Goal: Transaction & Acquisition: Book appointment/travel/reservation

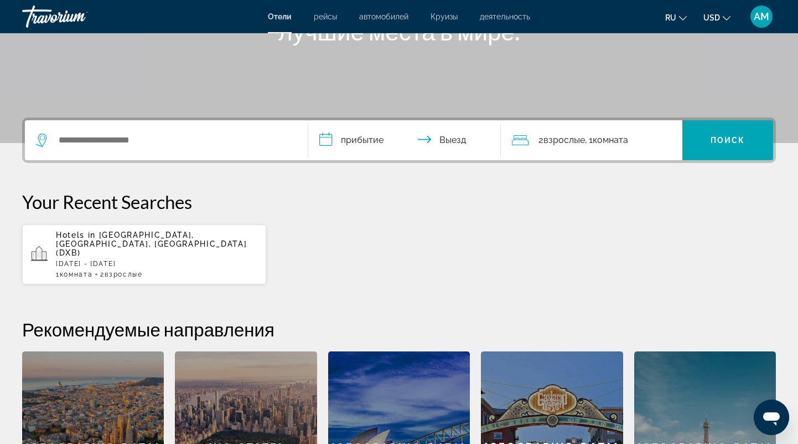
scroll to position [58, 0]
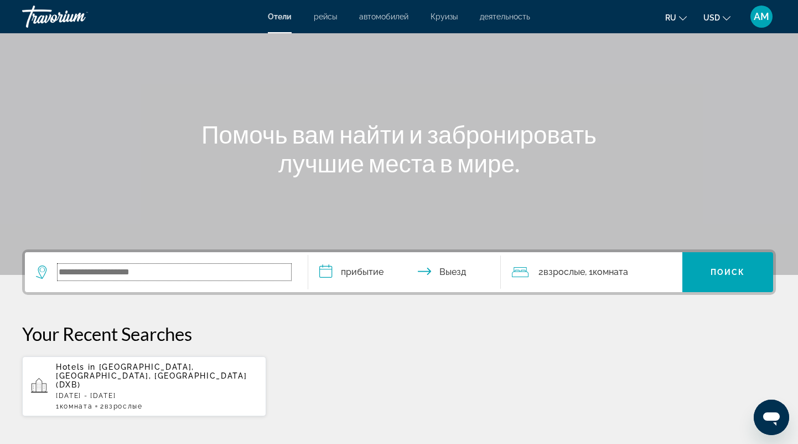
click at [107, 272] on input "Search widget" at bounding box center [175, 272] width 234 height 17
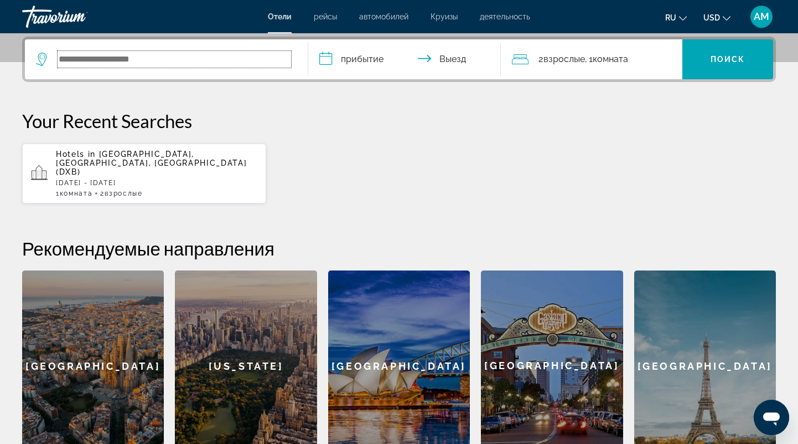
scroll to position [270, 0]
type input "*****"
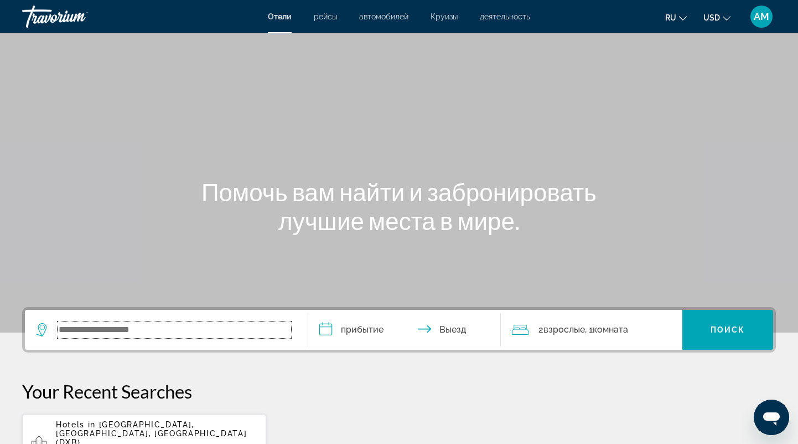
click at [95, 335] on input "Search widget" at bounding box center [175, 329] width 234 height 17
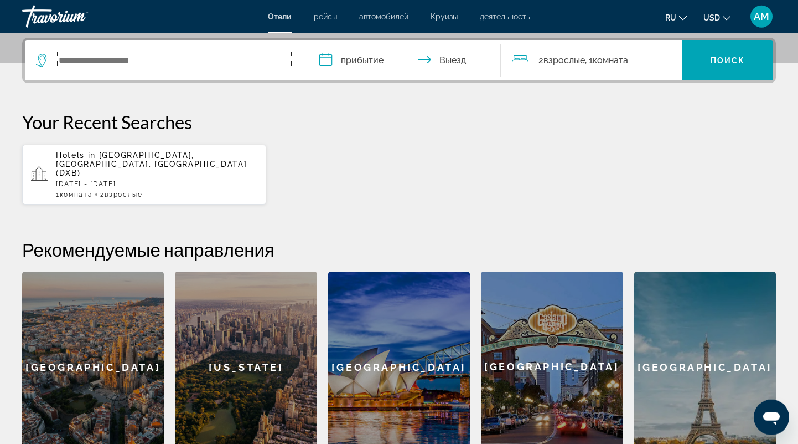
scroll to position [270, 0]
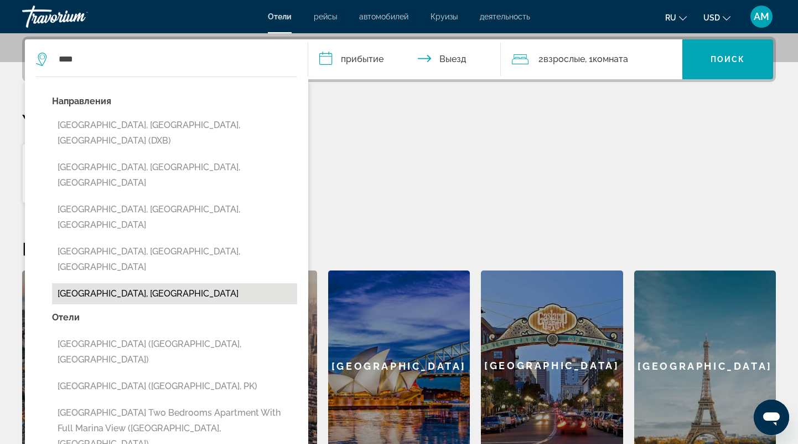
click at [95, 283] on button "[GEOGRAPHIC_DATA], [GEOGRAPHIC_DATA]" at bounding box center [174, 293] width 245 height 21
type input "**********"
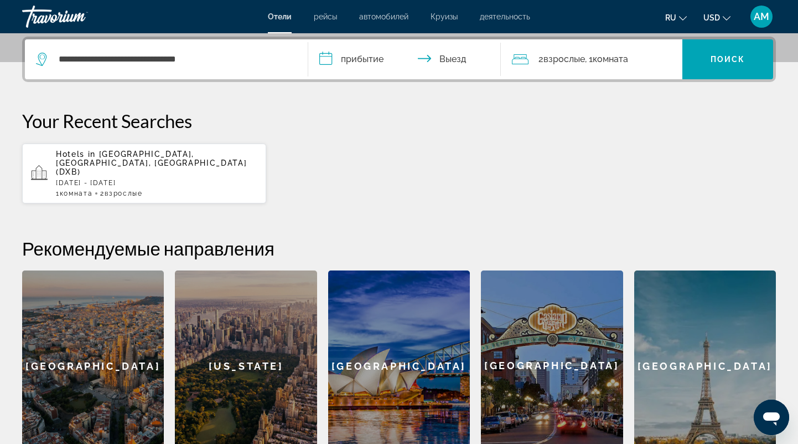
click at [359, 56] on input "**********" at bounding box center [406, 60] width 197 height 43
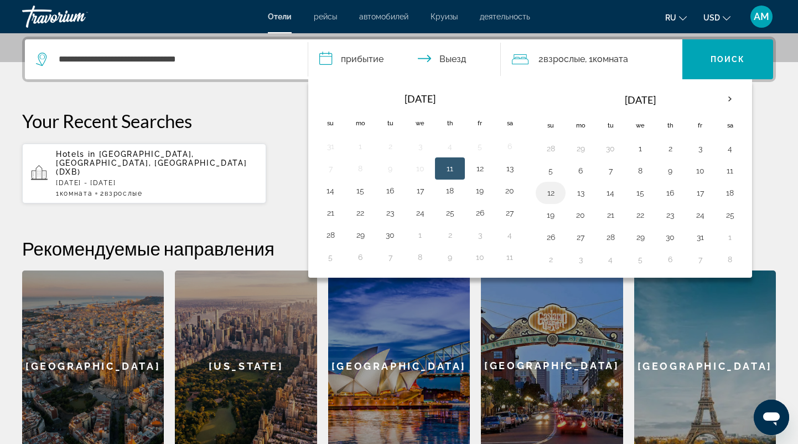
click at [553, 190] on button "12" at bounding box center [551, 193] width 18 height 16
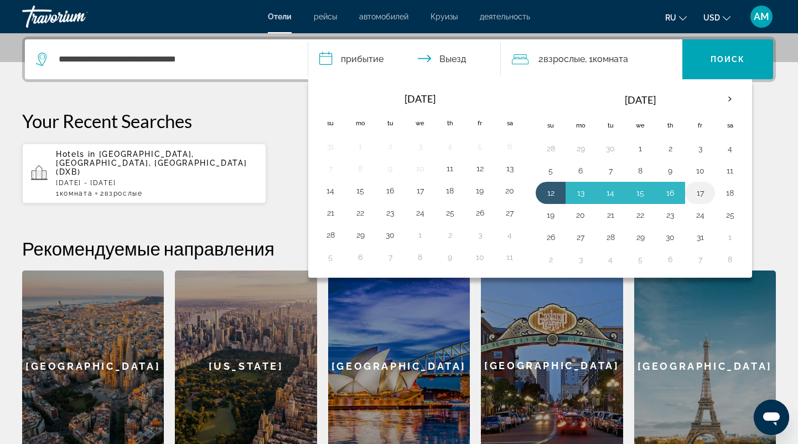
click at [695, 190] on button "17" at bounding box center [701, 193] width 18 height 16
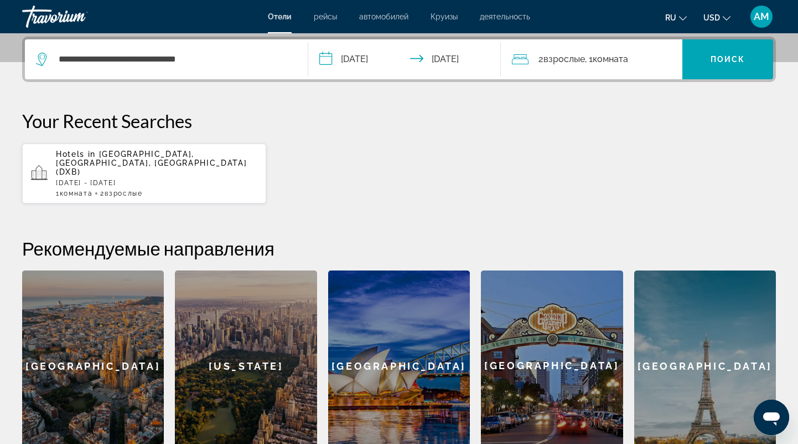
type input "**********"
click at [560, 63] on span "Взрослые" at bounding box center [565, 59] width 42 height 11
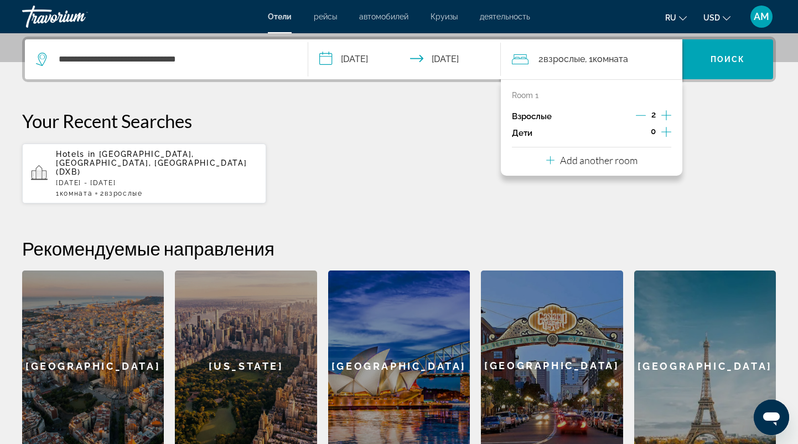
click at [667, 128] on icon "Increment children" at bounding box center [667, 131] width 10 height 13
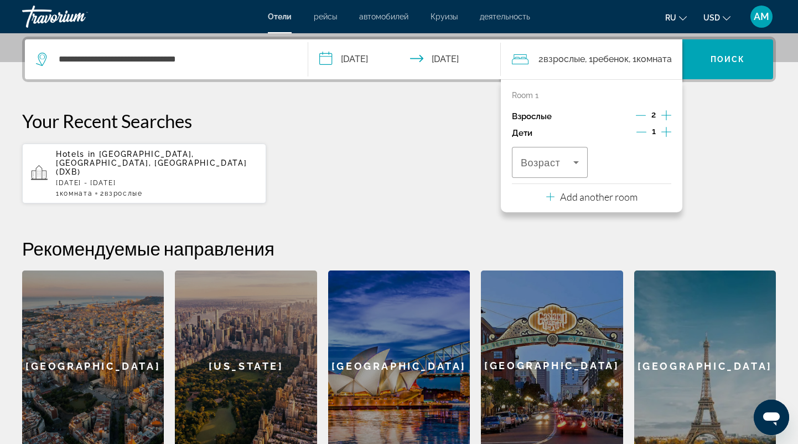
click at [667, 128] on icon "Increment children" at bounding box center [667, 131] width 10 height 13
click at [623, 165] on span "Возраст" at bounding box center [624, 162] width 39 height 11
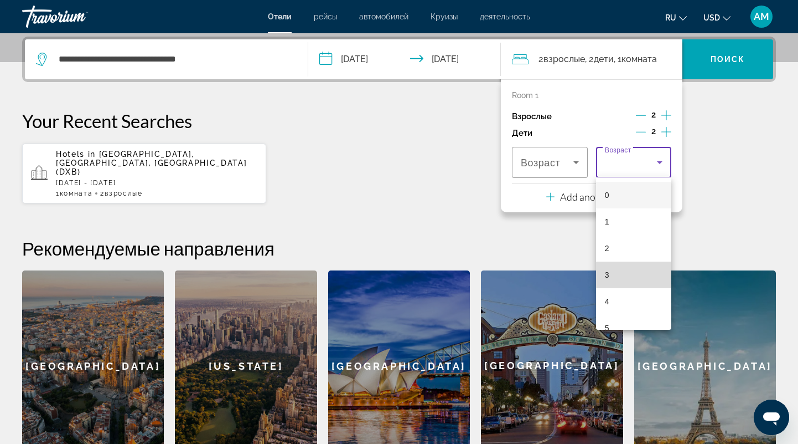
click at [634, 272] on mat-option "3" at bounding box center [634, 274] width 76 height 27
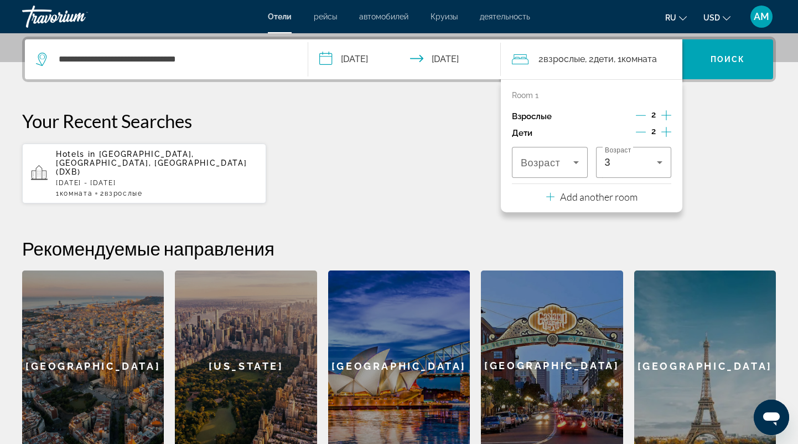
click at [592, 199] on p "Add another room" at bounding box center [599, 196] width 78 height 12
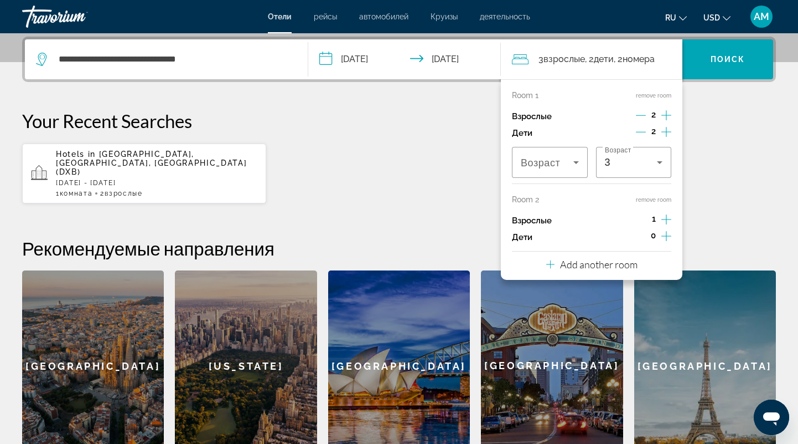
click at [332, 209] on div "**********" at bounding box center [399, 249] width 798 height 425
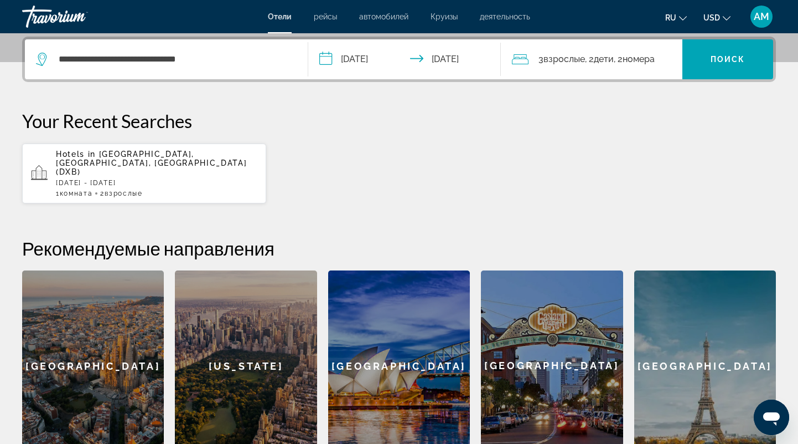
click at [651, 58] on span "номера" at bounding box center [639, 59] width 32 height 11
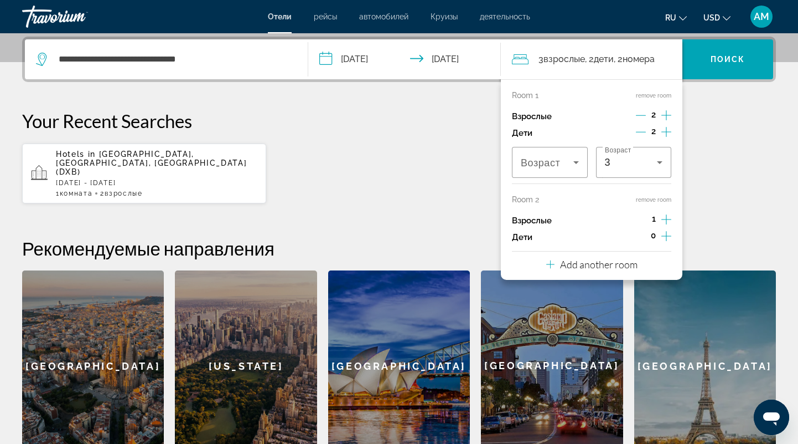
click at [460, 188] on div "Hotels in Dubai, Dubai Emirate, United Arab Emirates (DXB) Thu, 23 Oct - Fri, 3…" at bounding box center [399, 173] width 754 height 61
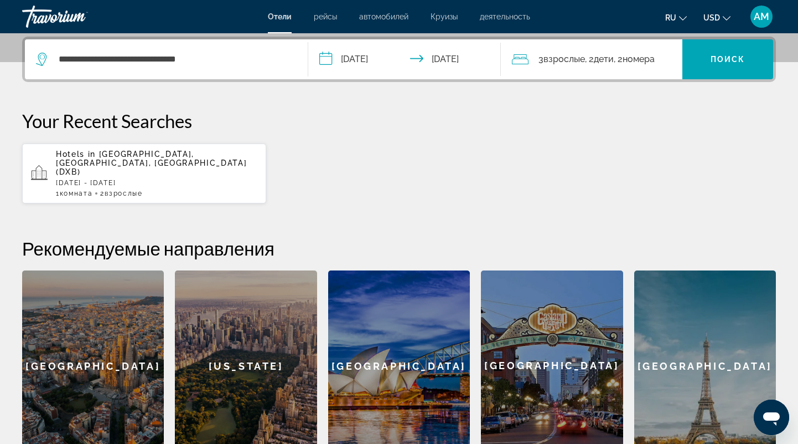
click at [637, 61] on span "номера" at bounding box center [639, 59] width 32 height 11
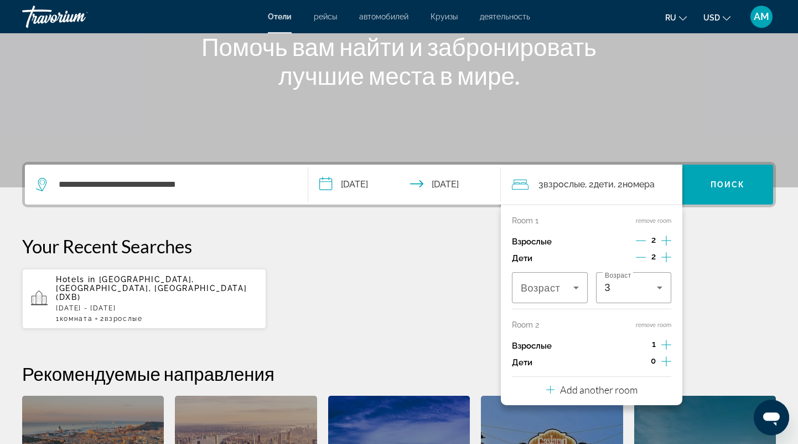
scroll to position [213, 0]
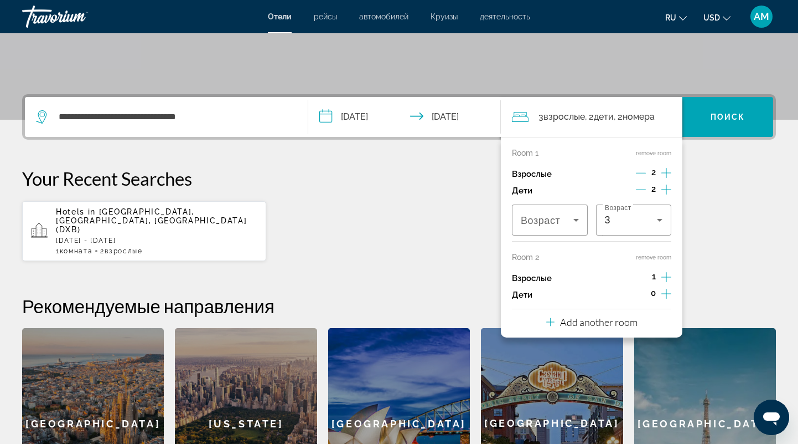
click at [642, 185] on icon "Decrement children" at bounding box center [641, 189] width 10 height 10
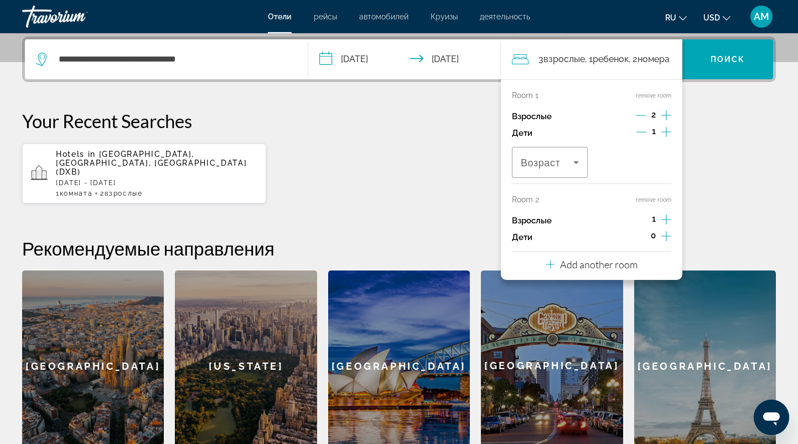
scroll to position [270, 0]
click at [454, 168] on div "Hotels in Dubai, Dubai Emirate, United Arab Emirates (DXB) Thu, 23 Oct - Fri, 3…" at bounding box center [399, 173] width 754 height 61
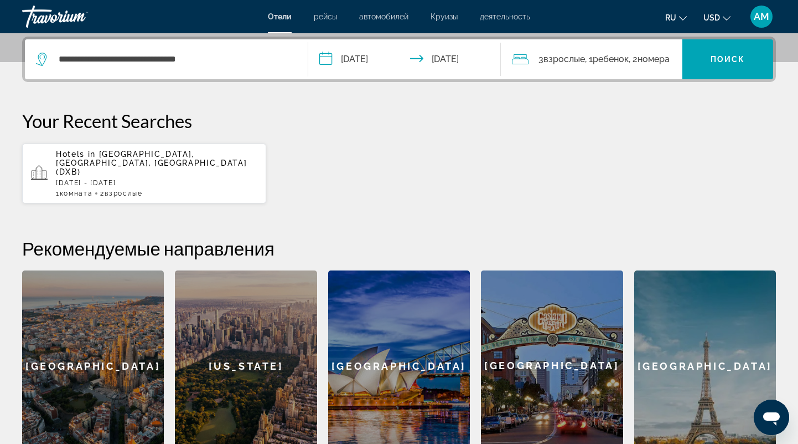
click at [624, 60] on span "Ребенок" at bounding box center [611, 59] width 36 height 11
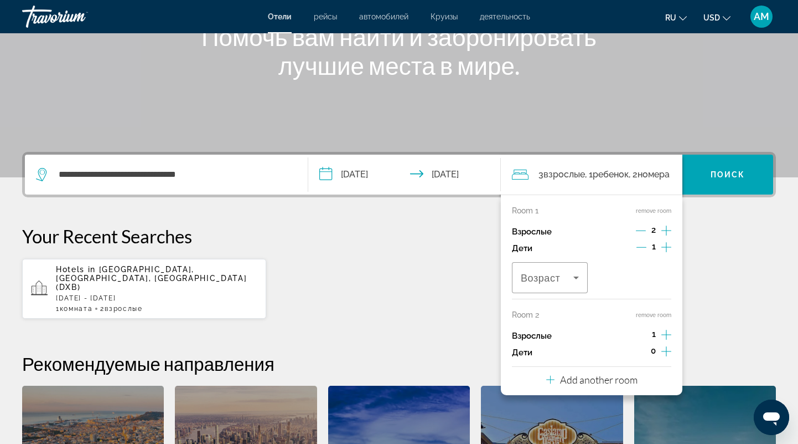
click at [637, 229] on icon "Decrement adults" at bounding box center [641, 230] width 10 height 10
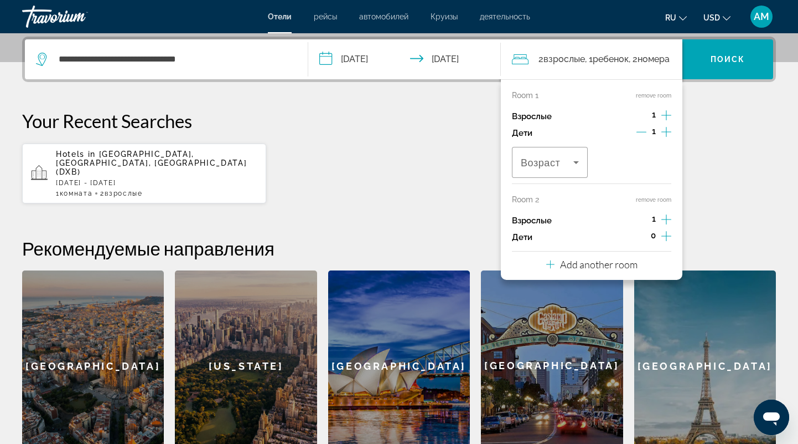
click at [640, 195] on div "Room 2 remove room" at bounding box center [591, 199] width 159 height 9
click at [663, 218] on icon "Increment adults" at bounding box center [667, 219] width 10 height 13
click at [640, 219] on icon "Decrement adults" at bounding box center [641, 219] width 10 height 10
click at [545, 218] on p "Взрослые" at bounding box center [532, 220] width 40 height 9
click at [525, 195] on p "Room 2" at bounding box center [525, 199] width 27 height 9
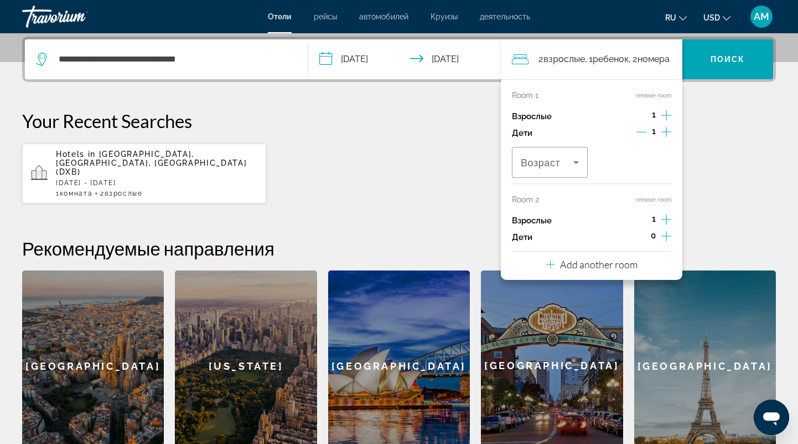
click at [525, 195] on p "Room 2" at bounding box center [525, 199] width 27 height 9
click at [468, 186] on div "Hotels in Dubai, Dubai Emirate, United Arab Emirates (DXB) Thu, 23 Oct - Fri, 3…" at bounding box center [399, 173] width 754 height 61
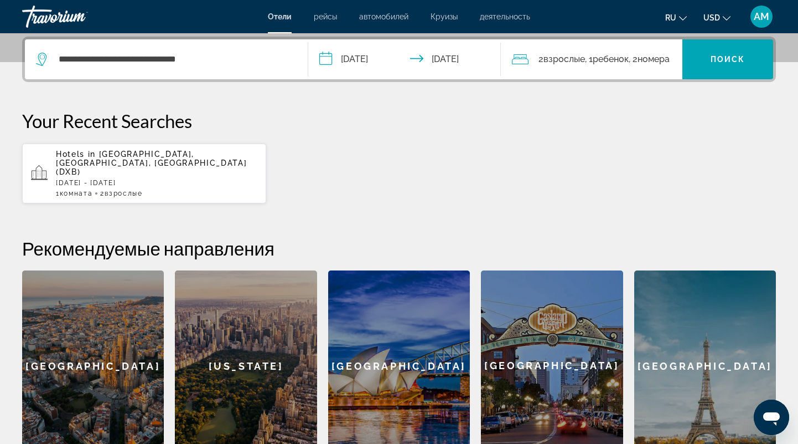
click at [649, 61] on span "номера" at bounding box center [654, 59] width 32 height 11
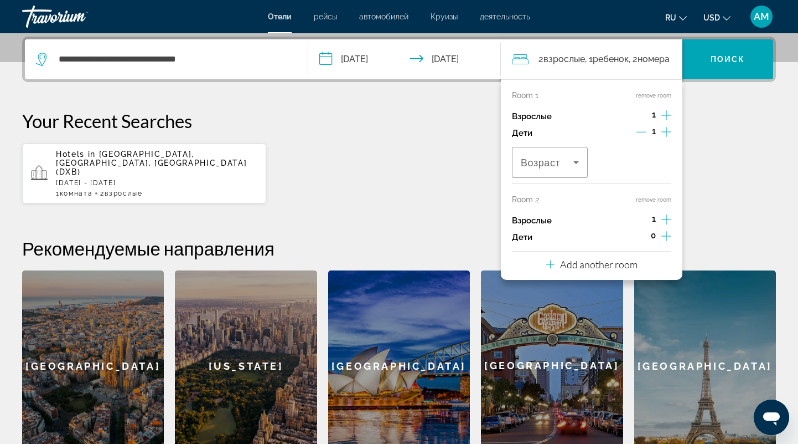
click at [666, 217] on icon "Increment adults" at bounding box center [667, 219] width 10 height 13
click at [640, 212] on div "3" at bounding box center [653, 220] width 35 height 17
click at [645, 215] on icon "Decrement adults" at bounding box center [641, 219] width 10 height 10
click at [643, 217] on icon "Decrement adults" at bounding box center [641, 219] width 10 height 10
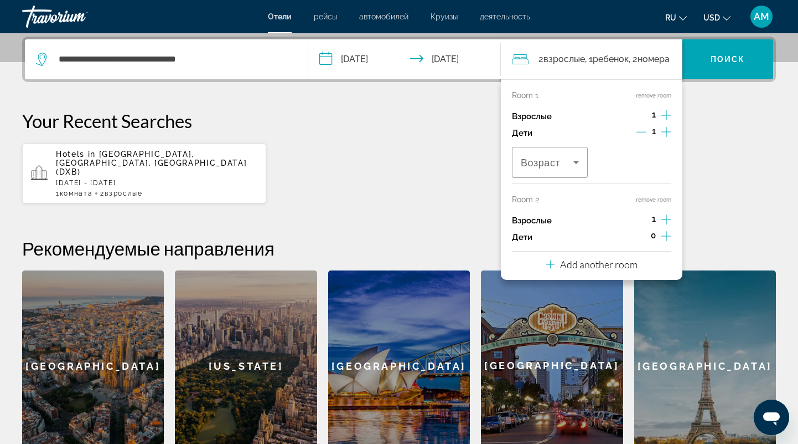
click at [480, 189] on div "Hotels in Dubai, Dubai Emirate, United Arab Emirates (DXB) Thu, 23 Oct - Fri, 3…" at bounding box center [399, 173] width 754 height 61
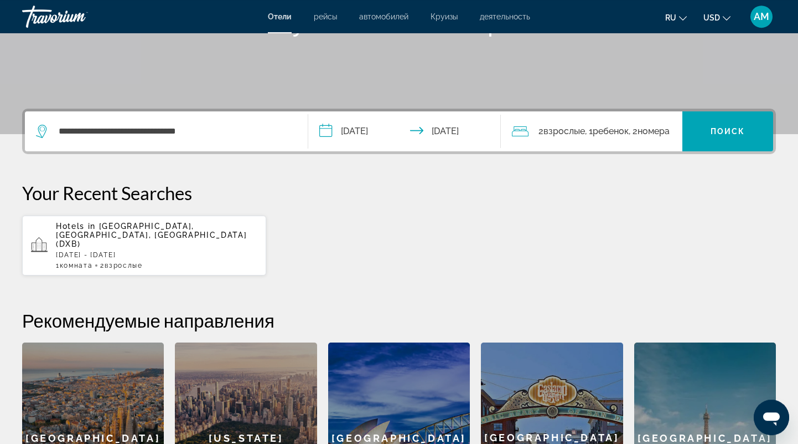
scroll to position [40, 0]
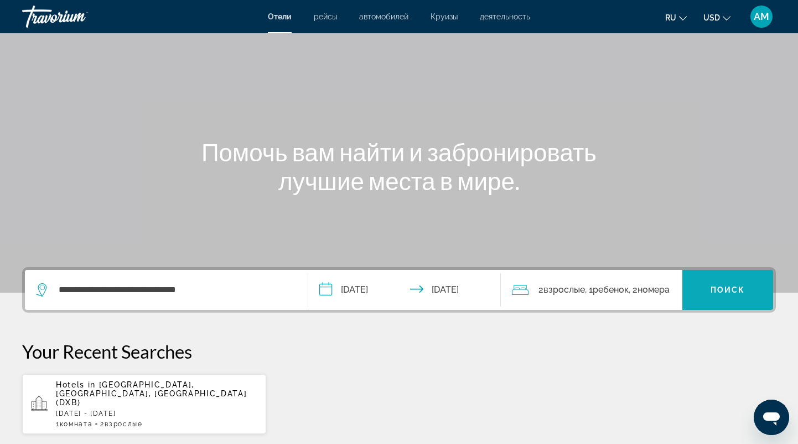
click at [717, 283] on span "Search widget" at bounding box center [728, 289] width 91 height 27
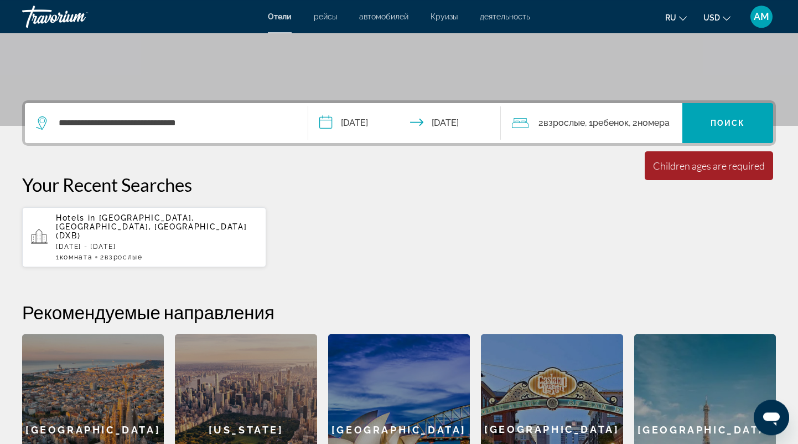
scroll to position [213, 0]
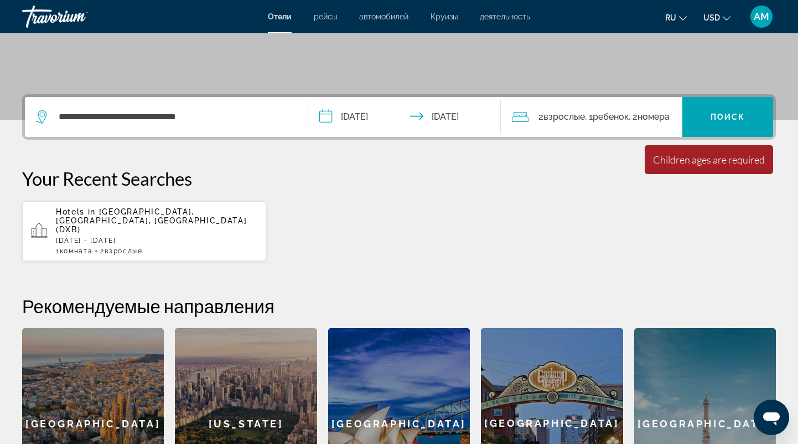
click at [601, 112] on span "Ребенок" at bounding box center [611, 116] width 36 height 11
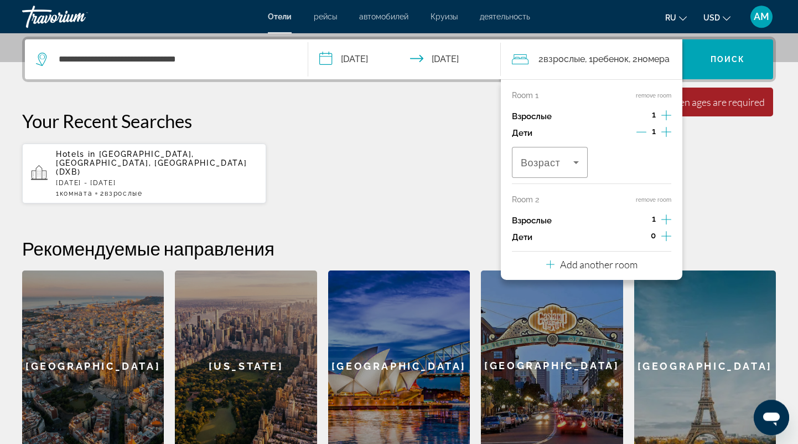
scroll to position [270, 0]
click at [578, 166] on icon "Travelers: 2 adults, 1 child" at bounding box center [576, 162] width 13 height 13
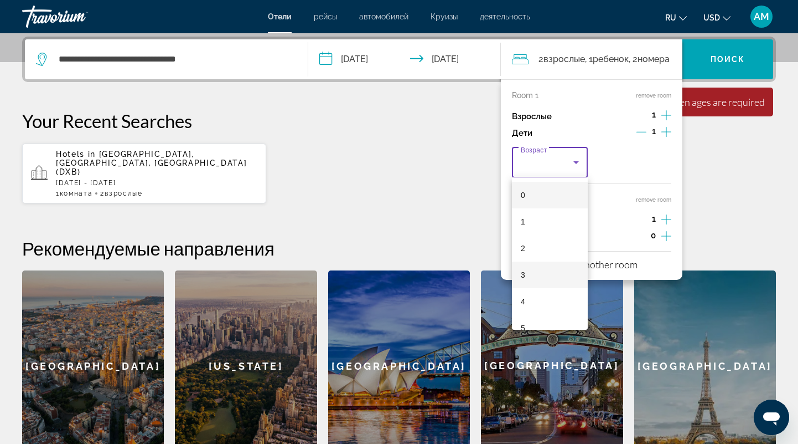
click at [560, 269] on mat-option "3" at bounding box center [550, 274] width 76 height 27
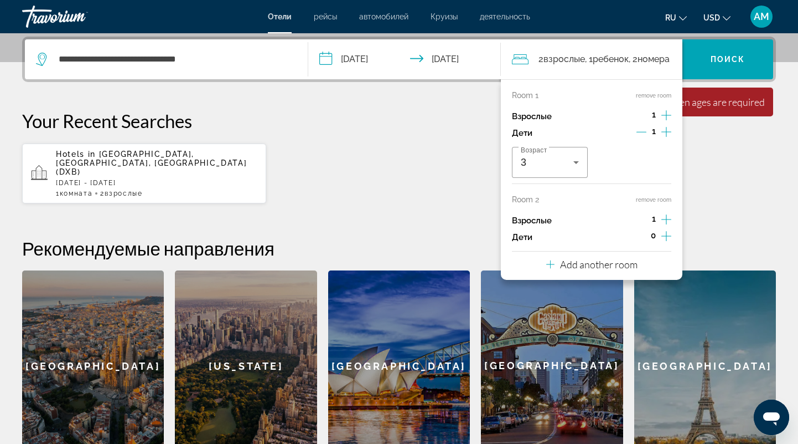
click at [445, 190] on div "Hotels in Dubai, Dubai Emirate, United Arab Emirates (DXB) Thu, 23 Oct - Fri, 3…" at bounding box center [399, 173] width 754 height 61
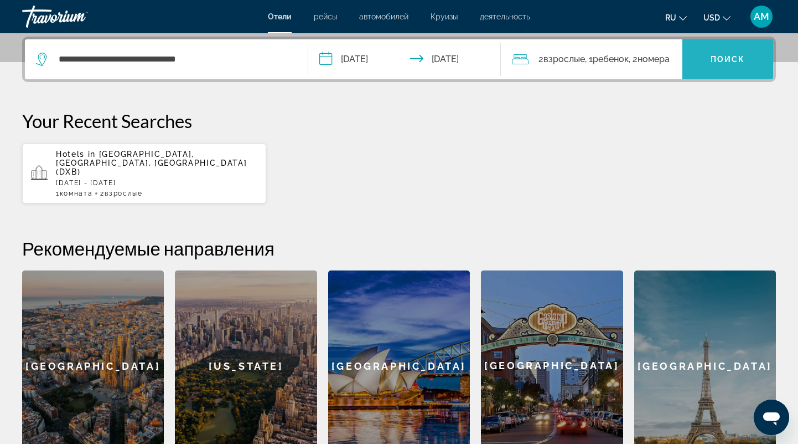
click at [725, 56] on span "Поиск" at bounding box center [728, 59] width 35 height 9
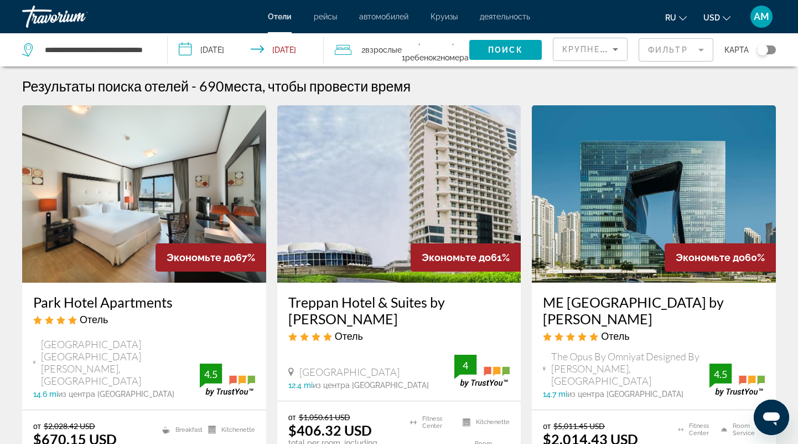
click at [668, 48] on mat-form-field "Фильтр" at bounding box center [676, 49] width 75 height 23
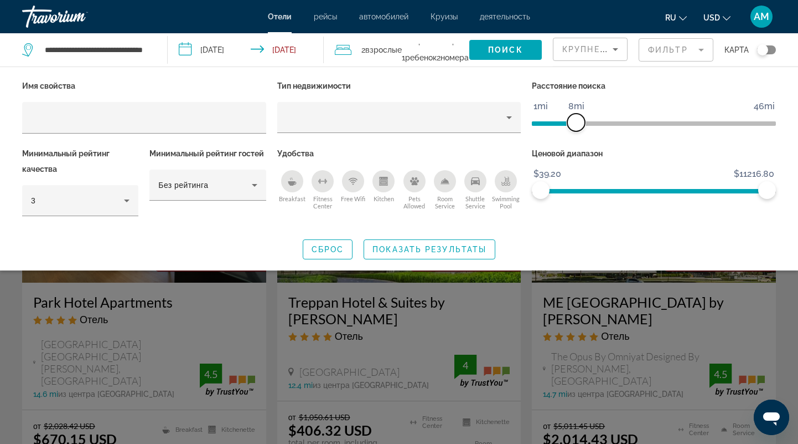
drag, startPoint x: 689, startPoint y: 120, endPoint x: 578, endPoint y: 135, distance: 112.8
click at [578, 135] on div "Расстояние поиска 1mi 46mi 8mi" at bounding box center [654, 112] width 255 height 68
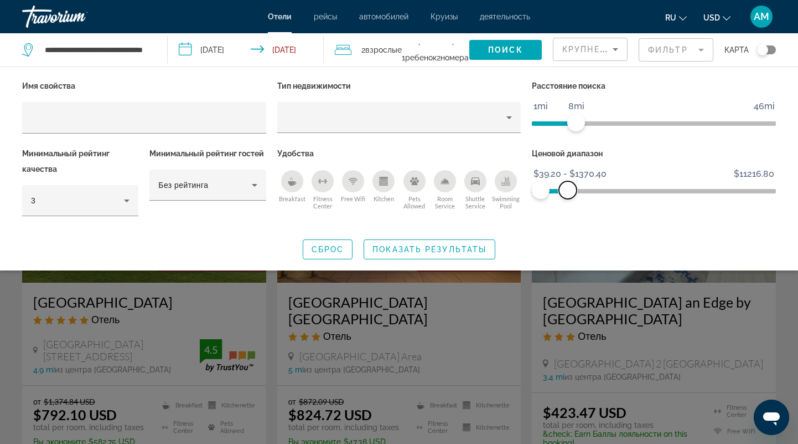
drag, startPoint x: 764, startPoint y: 187, endPoint x: 568, endPoint y: 186, distance: 196.0
click at [568, 186] on span "ngx-slider-max" at bounding box center [568, 190] width 18 height 18
click at [609, 51] on span "Крупнейшие сбережения" at bounding box center [630, 49] width 135 height 9
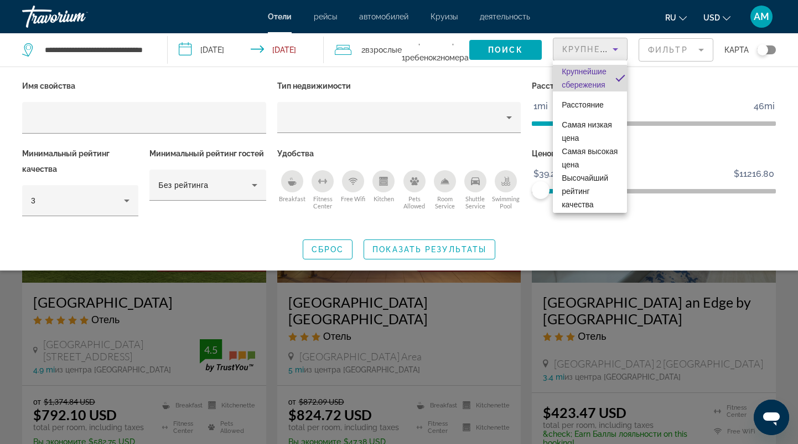
click at [590, 79] on span "Крупнейшие сбережения" at bounding box center [584, 78] width 45 height 27
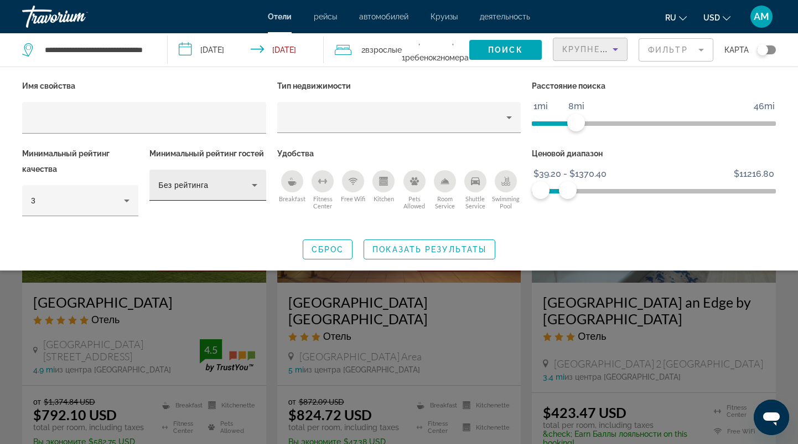
click at [234, 184] on div "Без рейтинга" at bounding box center [204, 184] width 93 height 13
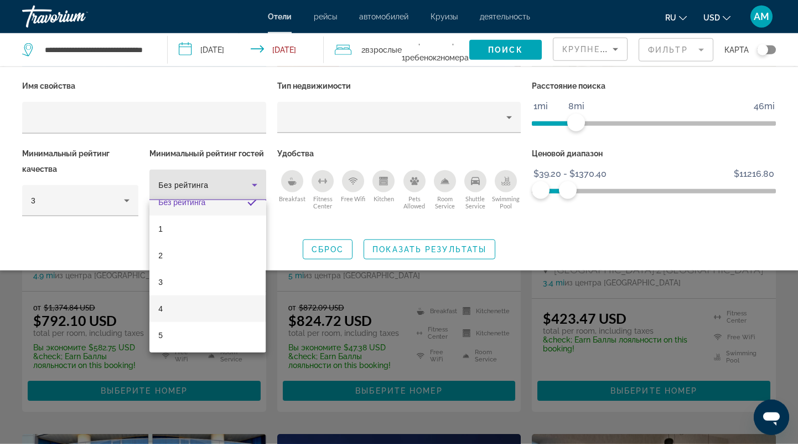
scroll to position [173, 0]
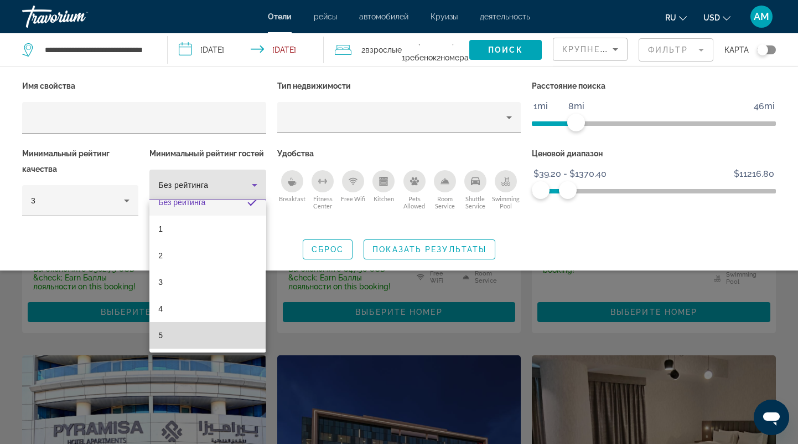
click at [214, 339] on mat-option "5" at bounding box center [208, 335] width 116 height 27
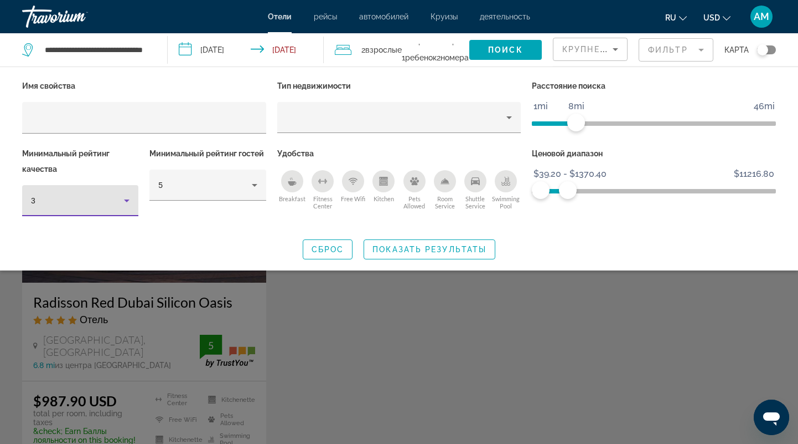
click at [119, 198] on div "3" at bounding box center [77, 200] width 93 height 13
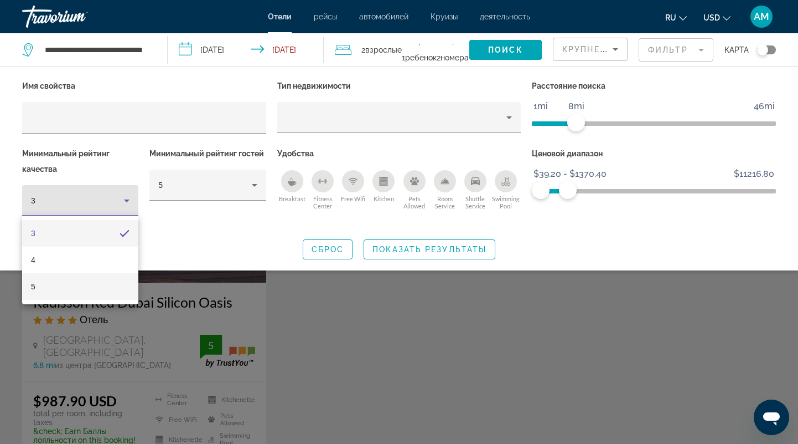
scroll to position [173, 0]
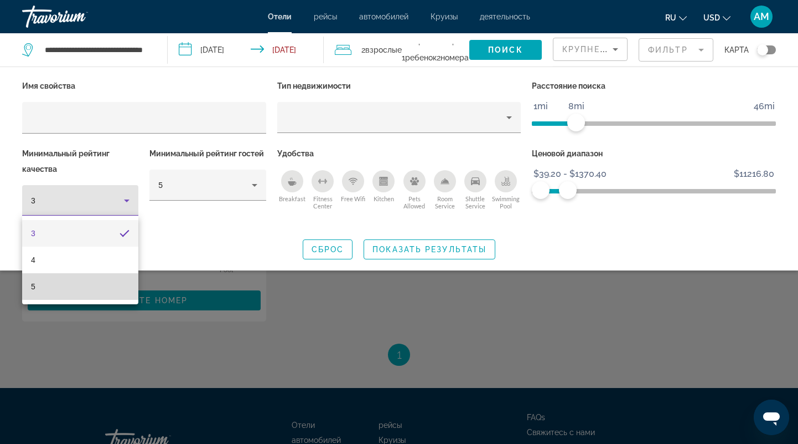
click at [100, 281] on mat-option "5" at bounding box center [80, 286] width 116 height 27
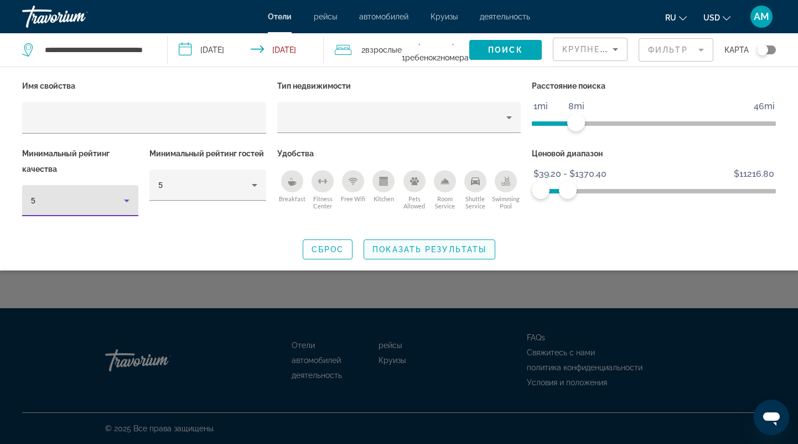
click at [462, 246] on span "Показать результаты" at bounding box center [430, 249] width 114 height 9
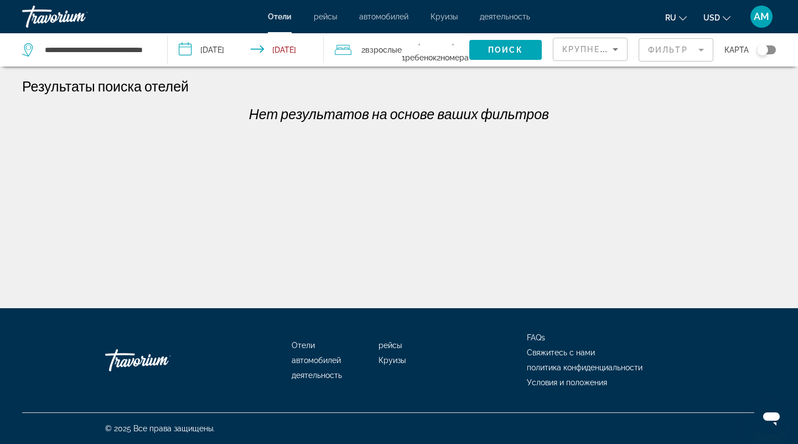
click at [676, 47] on mat-form-field "Фильтр" at bounding box center [676, 49] width 75 height 23
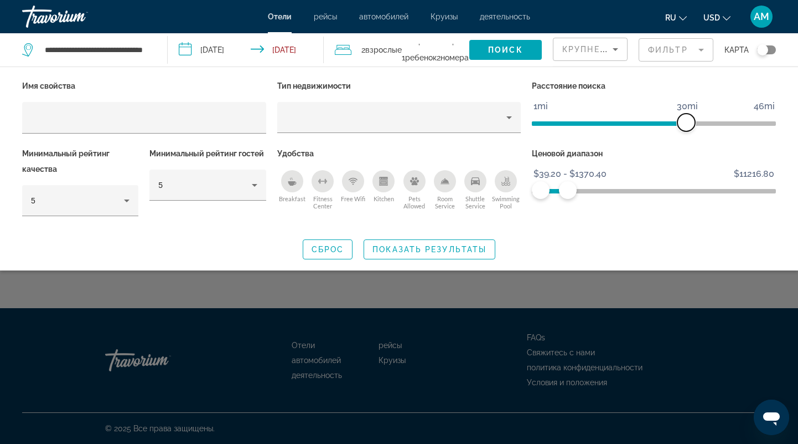
drag, startPoint x: 574, startPoint y: 125, endPoint x: 688, endPoint y: 119, distance: 113.7
click at [688, 119] on span "ngx-slider" at bounding box center [687, 123] width 18 height 18
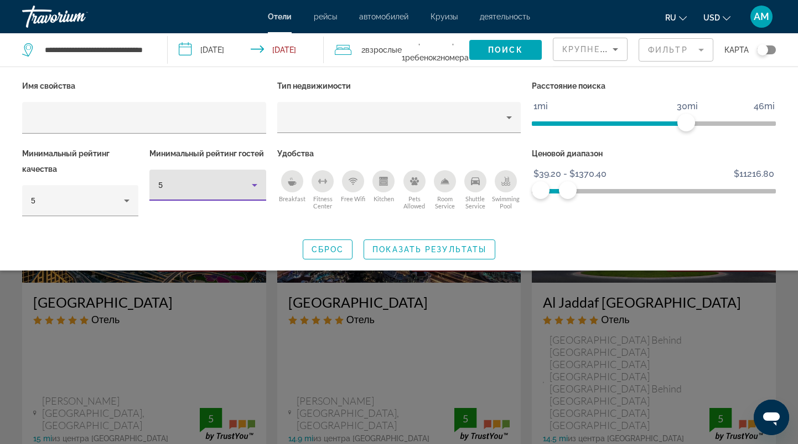
click at [200, 178] on div "5" at bounding box center [204, 184] width 93 height 13
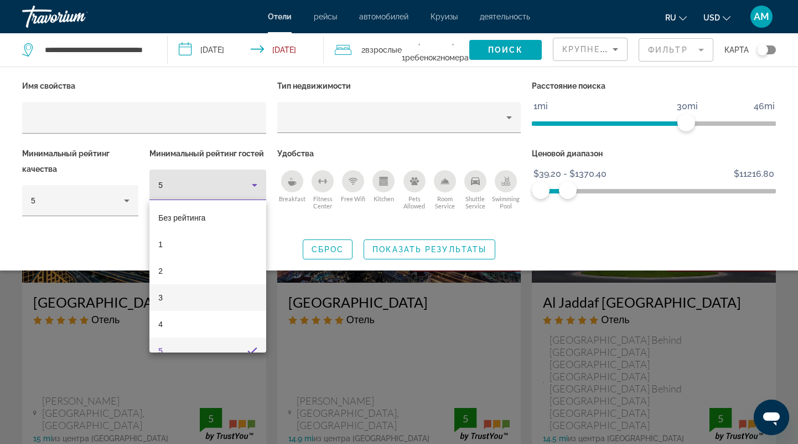
scroll to position [11, 0]
click at [210, 306] on mat-option "4" at bounding box center [208, 313] width 116 height 27
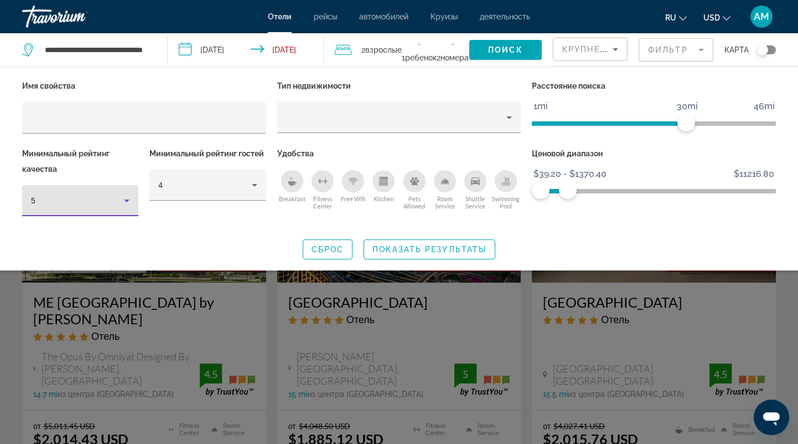
click at [97, 194] on div "5" at bounding box center [77, 200] width 93 height 13
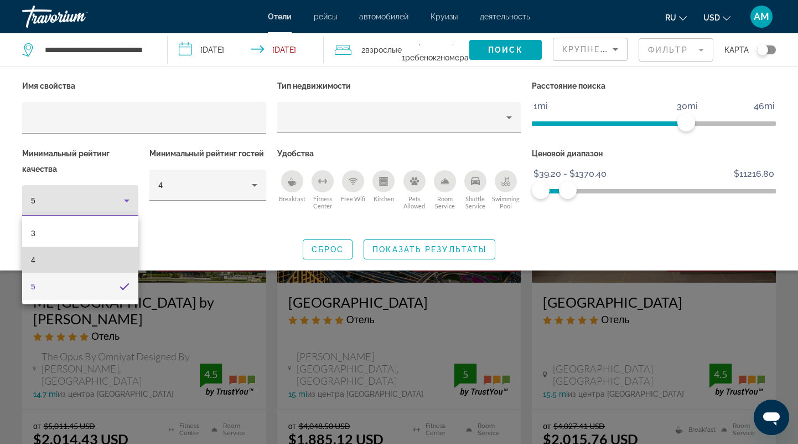
click at [91, 260] on mat-option "4" at bounding box center [80, 259] width 116 height 27
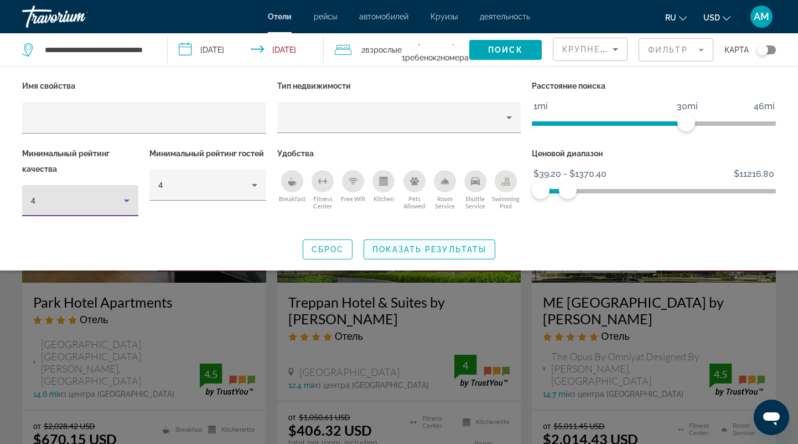
click at [401, 249] on span "Показать результаты" at bounding box center [430, 249] width 114 height 9
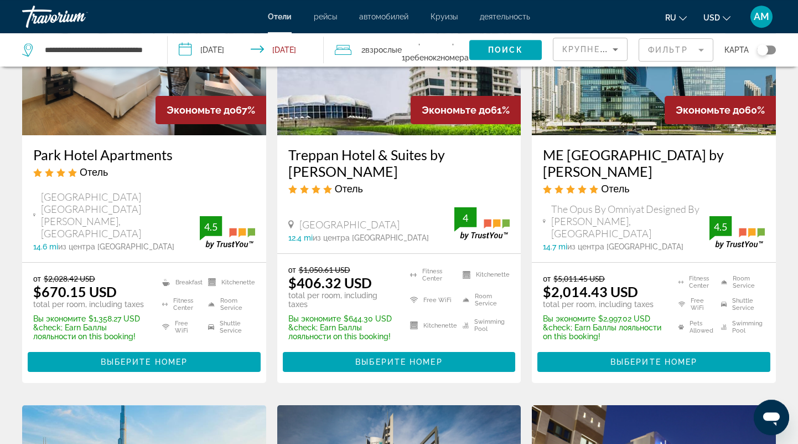
scroll to position [173, 0]
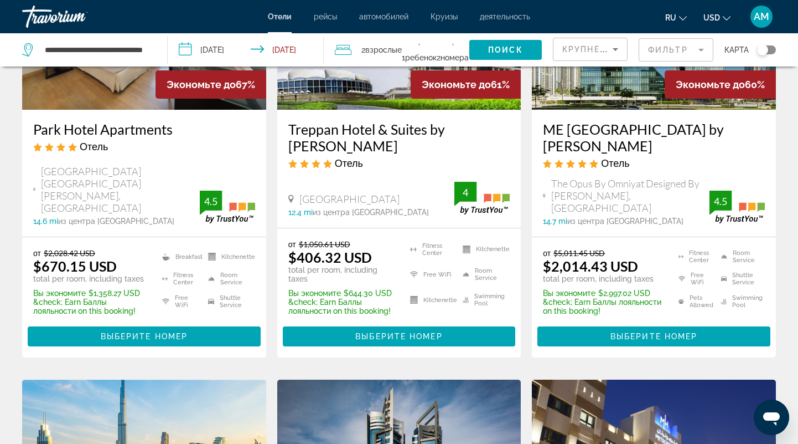
click at [452, 45] on span ", 2 Комната номера" at bounding box center [453, 49] width 33 height 31
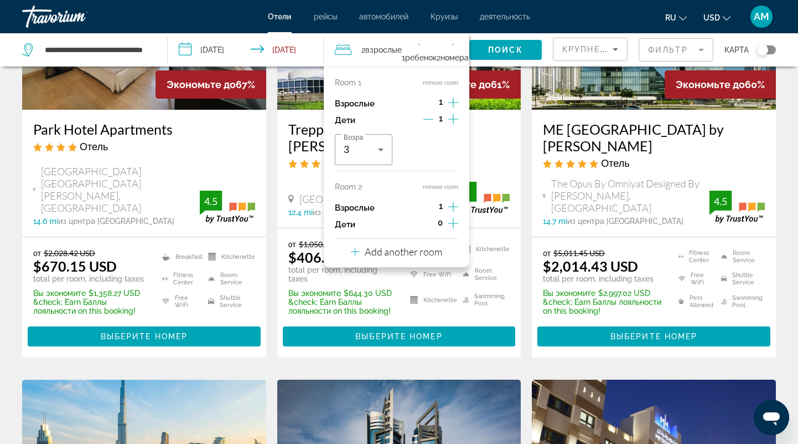
click at [276, 61] on input "**********" at bounding box center [248, 51] width 161 height 37
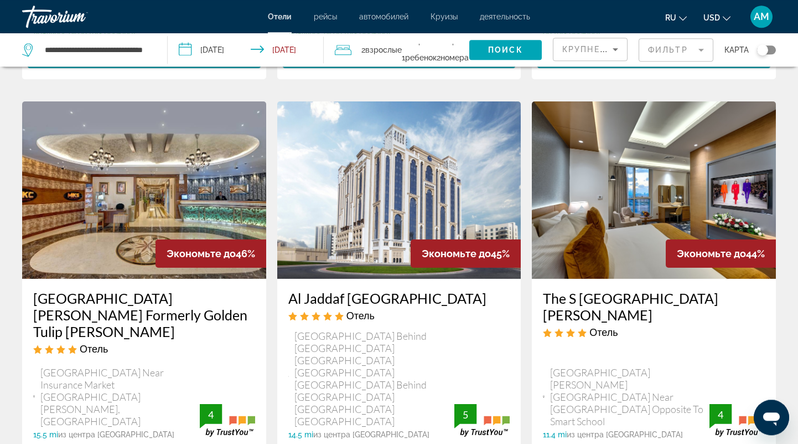
scroll to position [1382, 0]
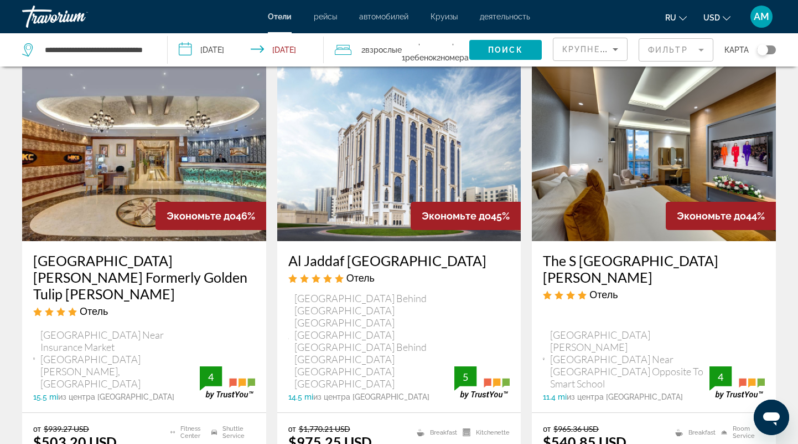
click at [355, 109] on img "Main content" at bounding box center [399, 152] width 244 height 177
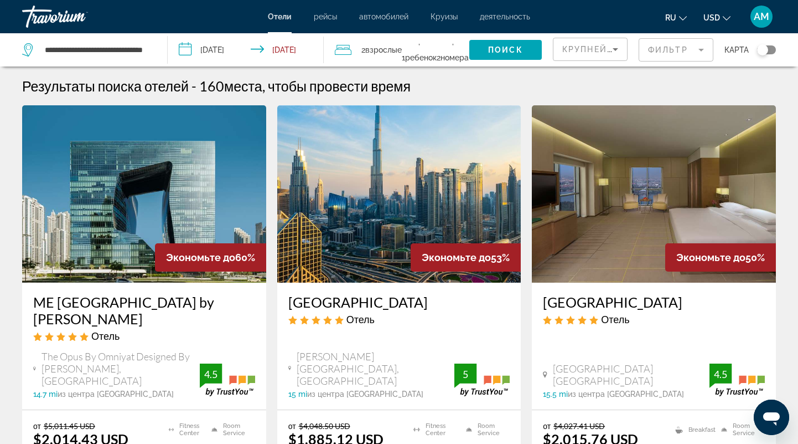
click at [658, 49] on mat-form-field "Фильтр" at bounding box center [676, 49] width 75 height 23
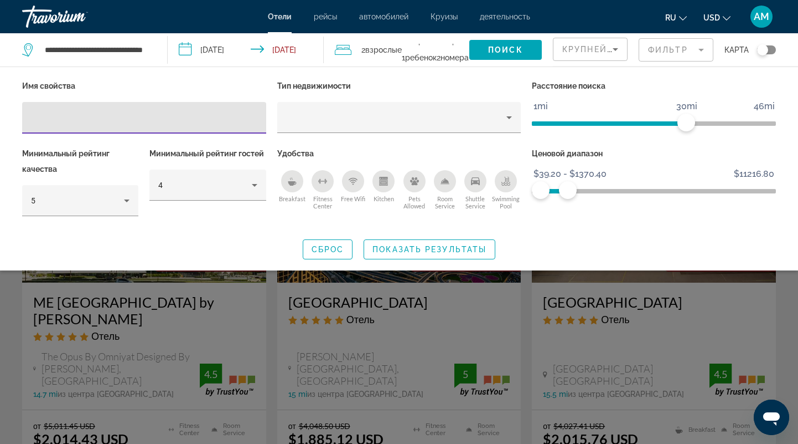
click at [568, 52] on span "Крупнейшие сбережения" at bounding box center [630, 49] width 135 height 9
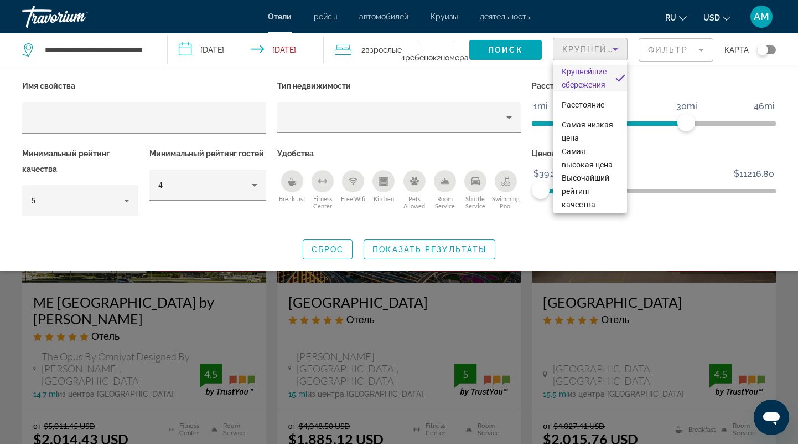
click at [385, 52] on div at bounding box center [399, 222] width 798 height 444
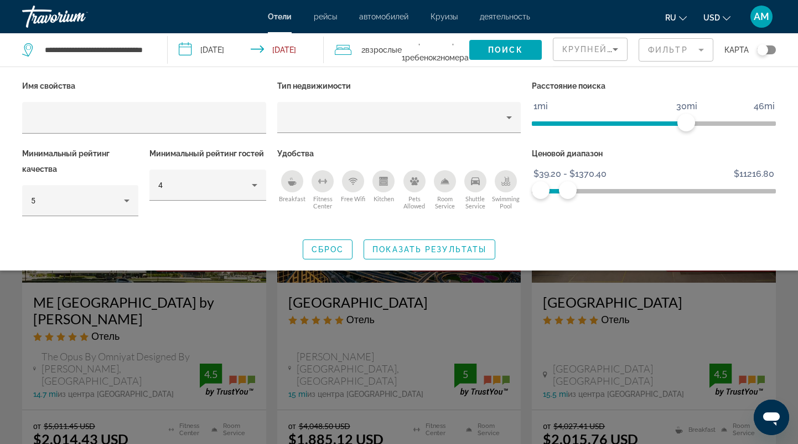
click at [342, 47] on icon "Travelers: 2 adults, 1 child" at bounding box center [343, 49] width 17 height 13
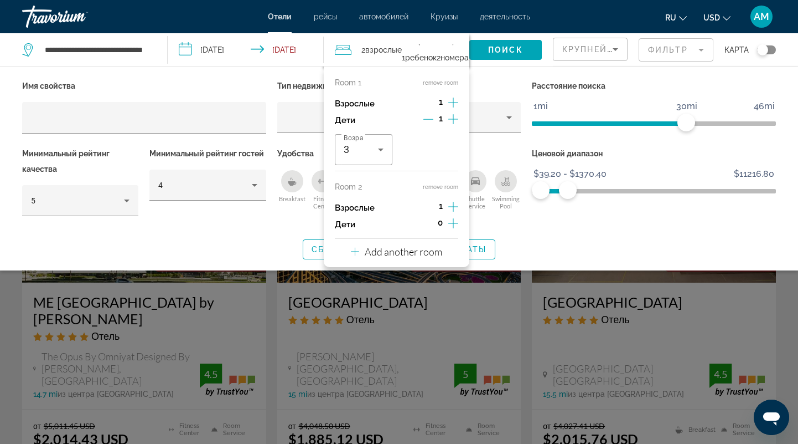
click at [415, 183] on div "Room 2 remove room" at bounding box center [396, 186] width 123 height 9
click at [414, 181] on div "Room 1 remove room Взрослые 1 Дети 1 Возраст 3 Room 2 remove room Взрослые 1 Де…" at bounding box center [397, 166] width 146 height 200
click at [288, 67] on input "**********" at bounding box center [248, 51] width 161 height 37
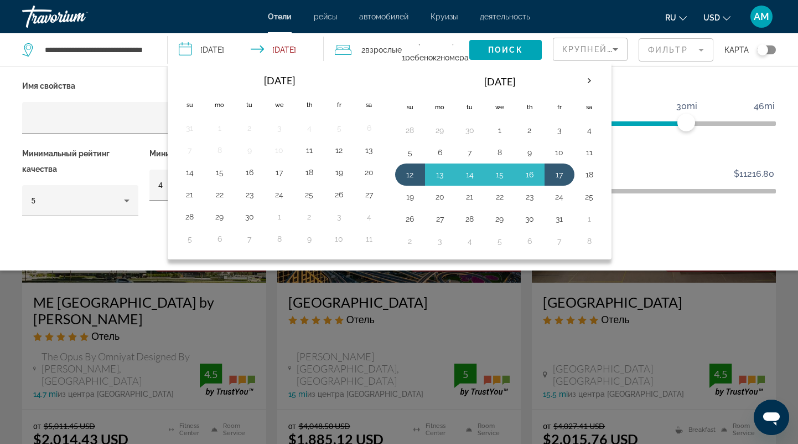
click at [110, 89] on p "Имя свойства" at bounding box center [144, 86] width 244 height 16
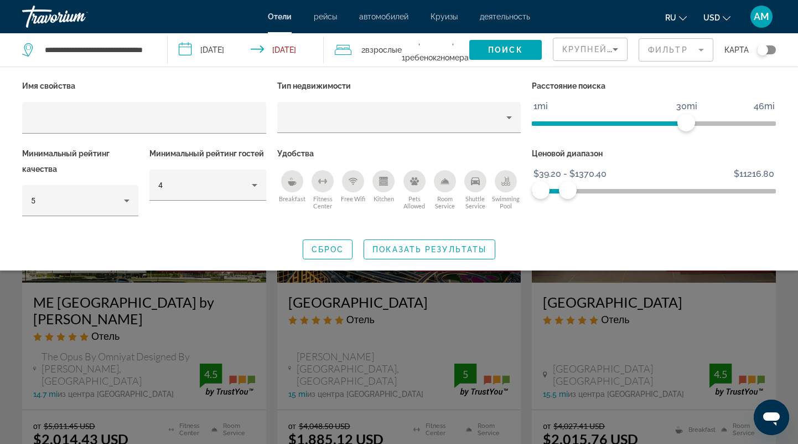
click at [282, 14] on span "Отели" at bounding box center [280, 16] width 24 height 9
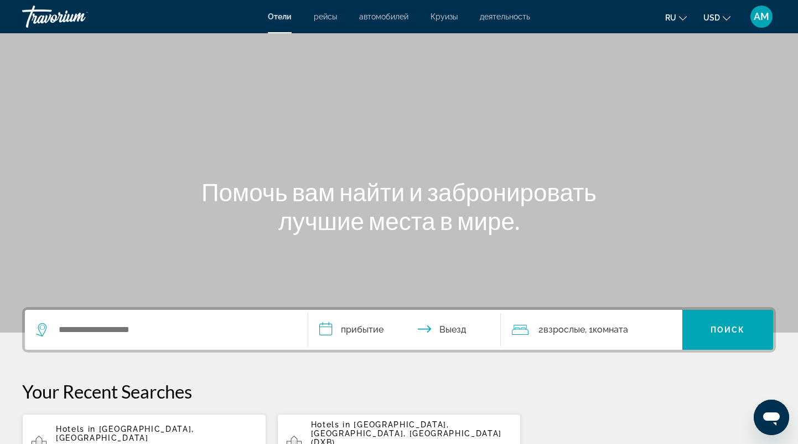
click at [88, 341] on div "Search widget" at bounding box center [166, 330] width 261 height 40
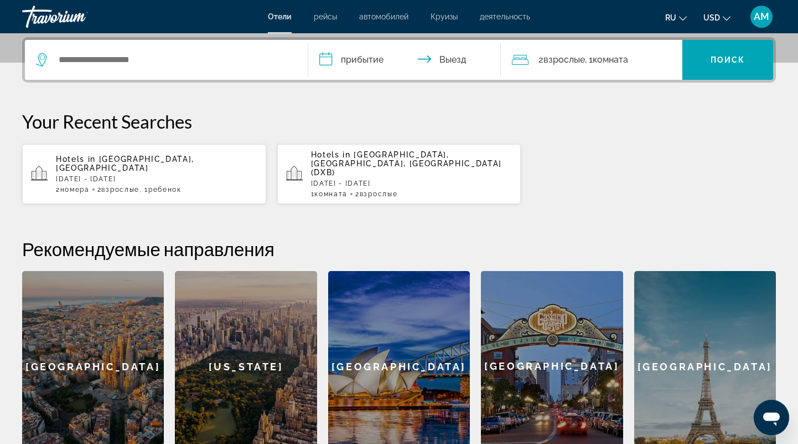
scroll to position [270, 0]
click at [95, 61] on input "Search widget" at bounding box center [175, 59] width 234 height 17
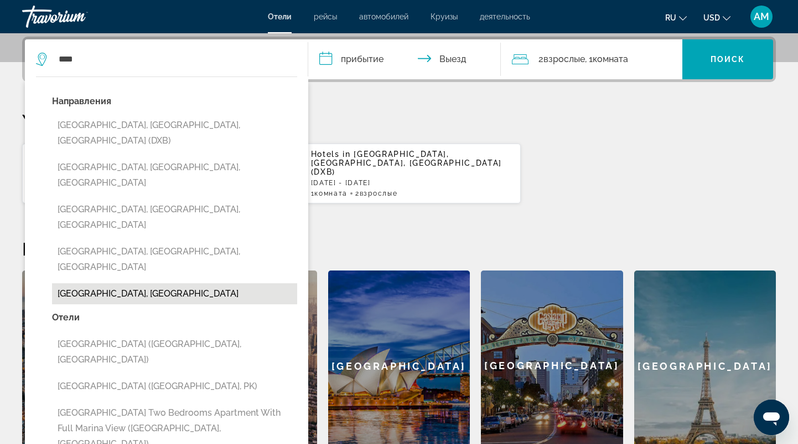
click at [163, 283] on button "Dubai Emirate, United Arab Emirates" at bounding box center [174, 293] width 245 height 21
type input "**********"
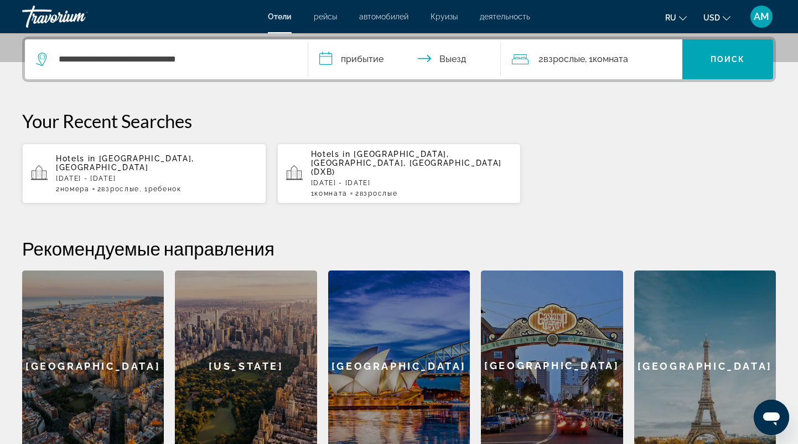
click at [339, 54] on input "**********" at bounding box center [406, 60] width 197 height 43
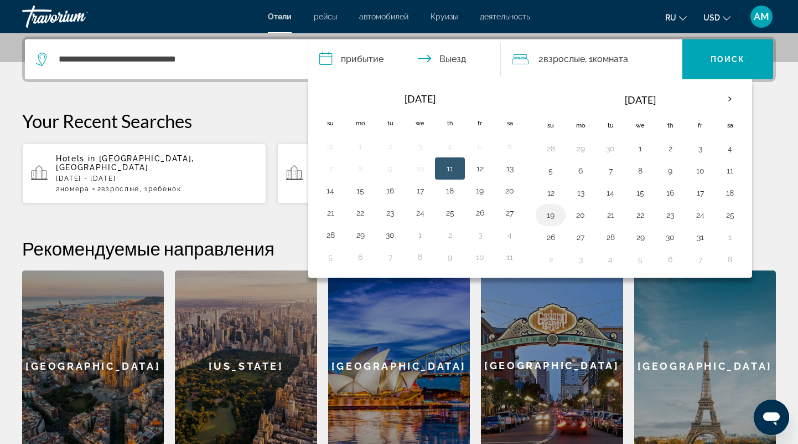
click at [542, 209] on button "19" at bounding box center [551, 215] width 18 height 16
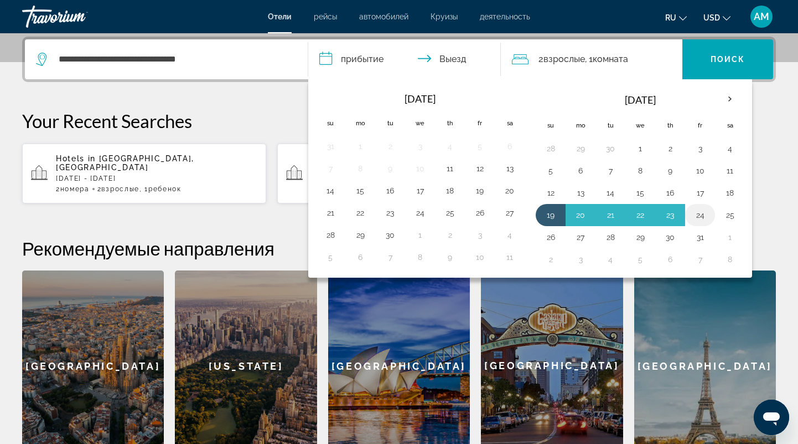
click at [698, 212] on button "24" at bounding box center [701, 215] width 18 height 16
type input "**********"
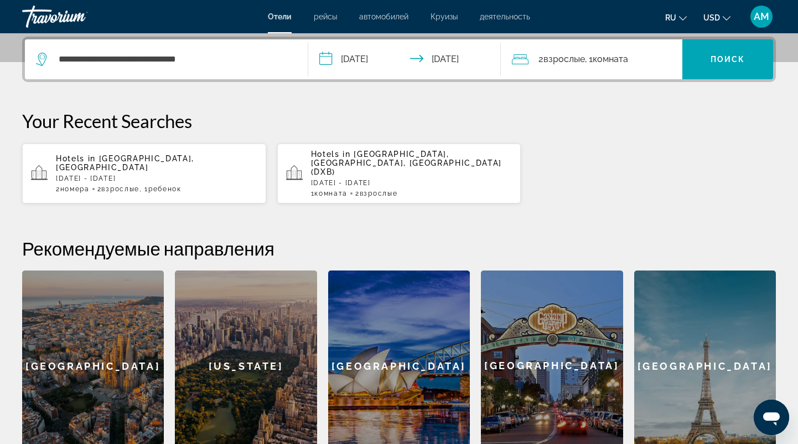
click at [568, 60] on span "Взрослые" at bounding box center [565, 59] width 42 height 11
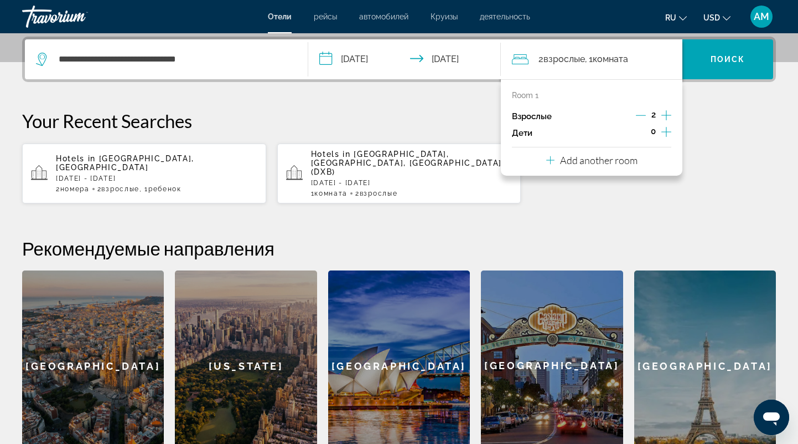
click at [668, 129] on icon "Increment children" at bounding box center [667, 131] width 10 height 13
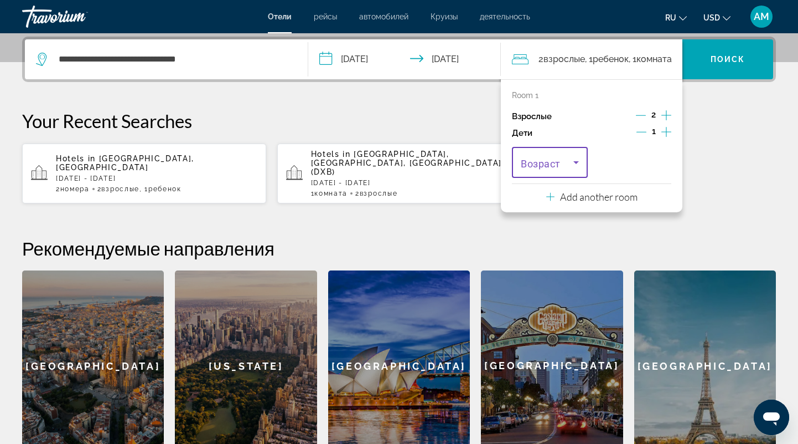
click at [576, 159] on icon "Travelers: 2 adults, 1 child" at bounding box center [576, 162] width 13 height 13
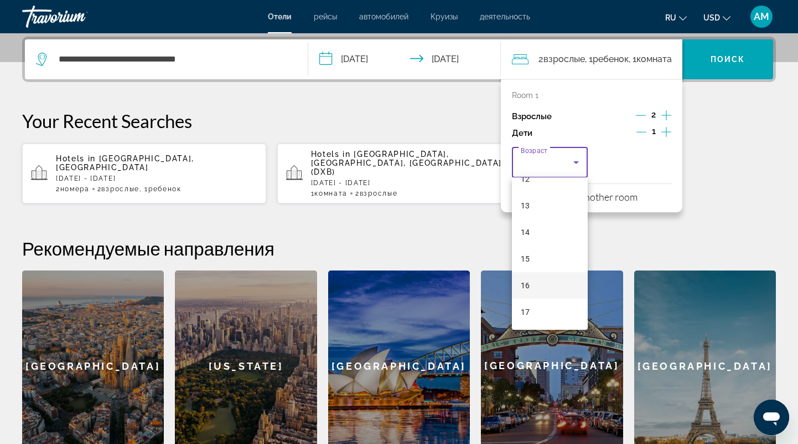
scroll to position [116, 0]
click at [554, 264] on mat-option "7" at bounding box center [550, 265] width 76 height 27
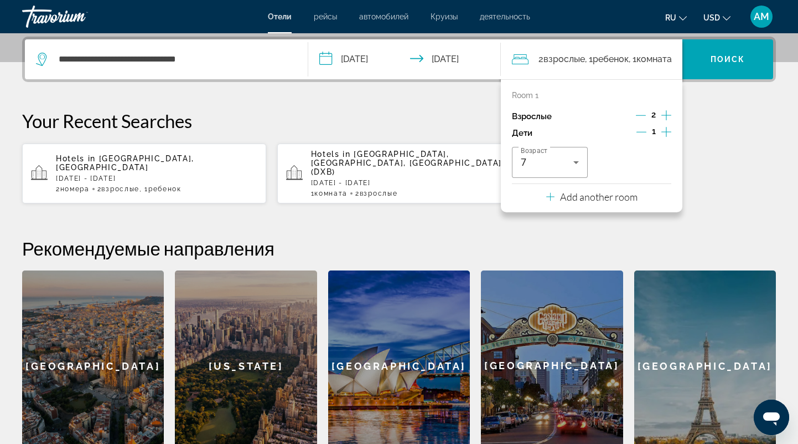
click at [743, 115] on p "Your Recent Searches" at bounding box center [399, 121] width 754 height 22
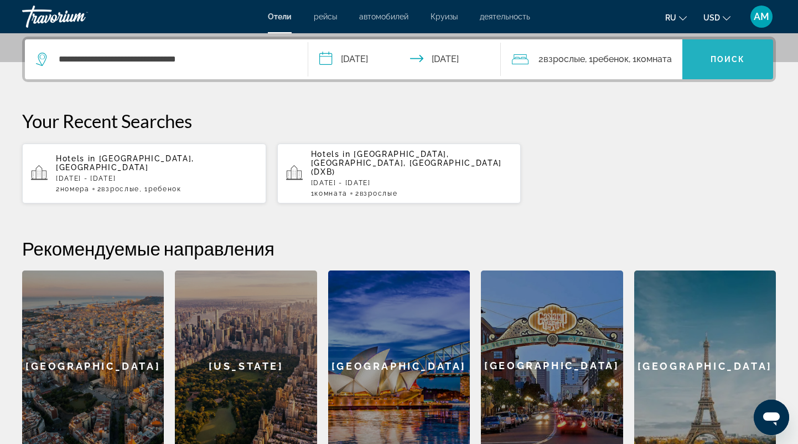
click at [710, 53] on span "Search widget" at bounding box center [728, 59] width 91 height 27
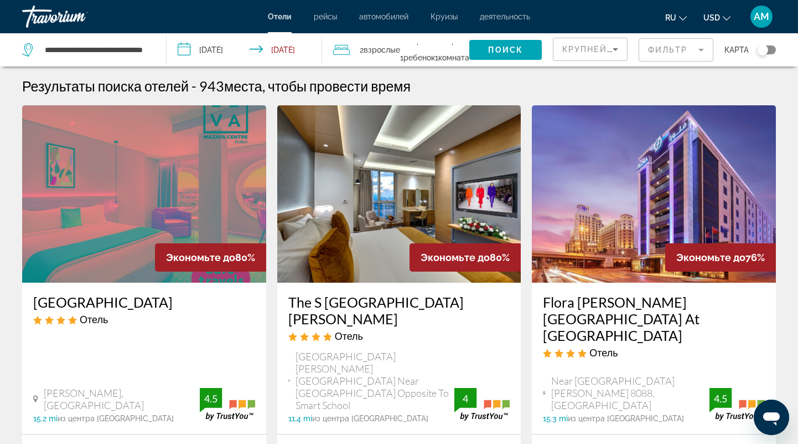
click at [648, 49] on mat-form-field "Фильтр" at bounding box center [676, 49] width 75 height 23
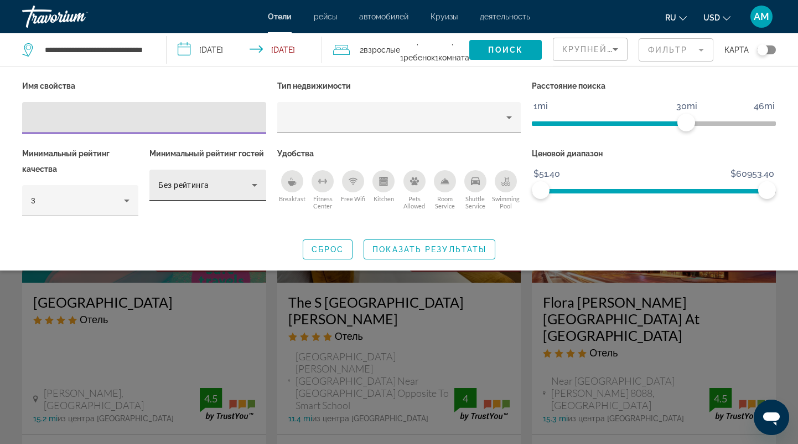
click at [221, 181] on div "Без рейтинга" at bounding box center [204, 184] width 93 height 13
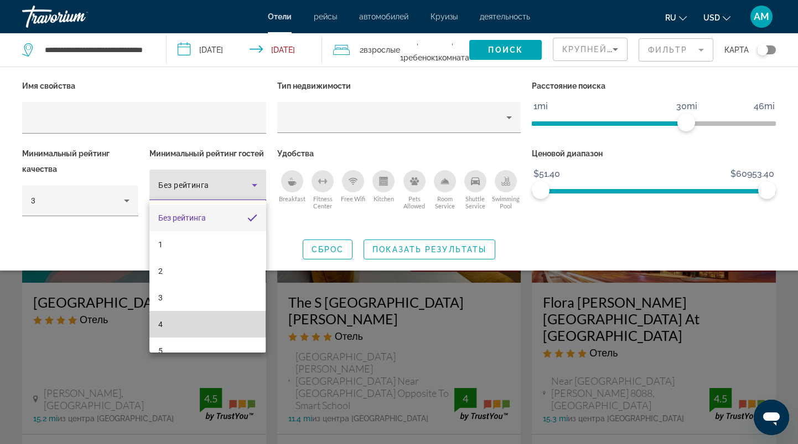
click at [203, 321] on mat-option "4" at bounding box center [208, 324] width 116 height 27
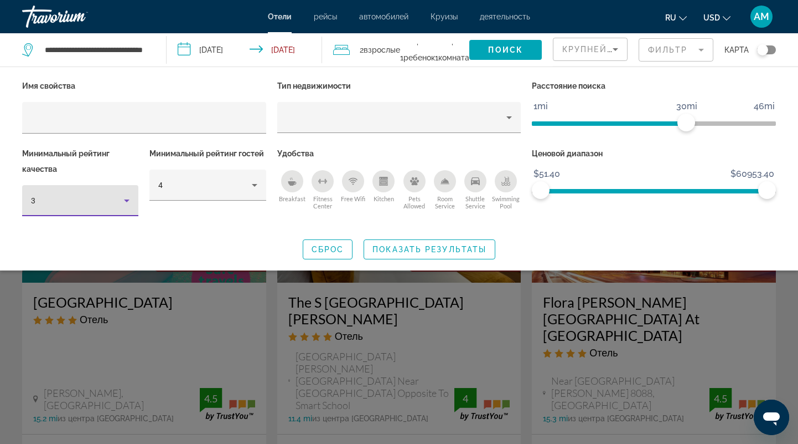
click at [104, 198] on div "3" at bounding box center [77, 200] width 93 height 13
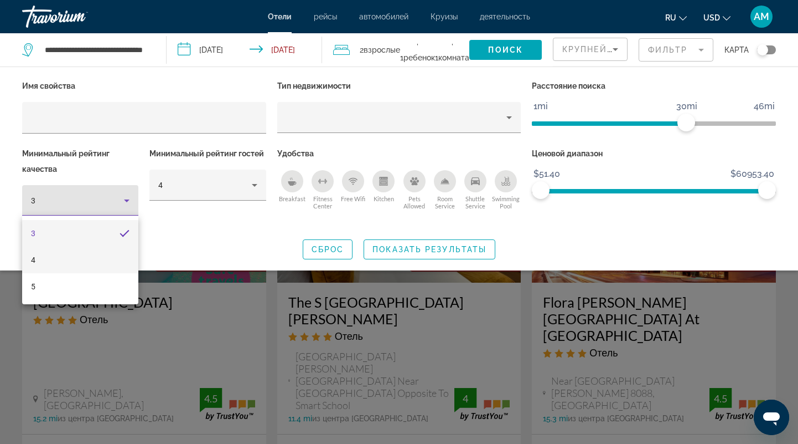
click at [100, 262] on mat-option "4" at bounding box center [80, 259] width 116 height 27
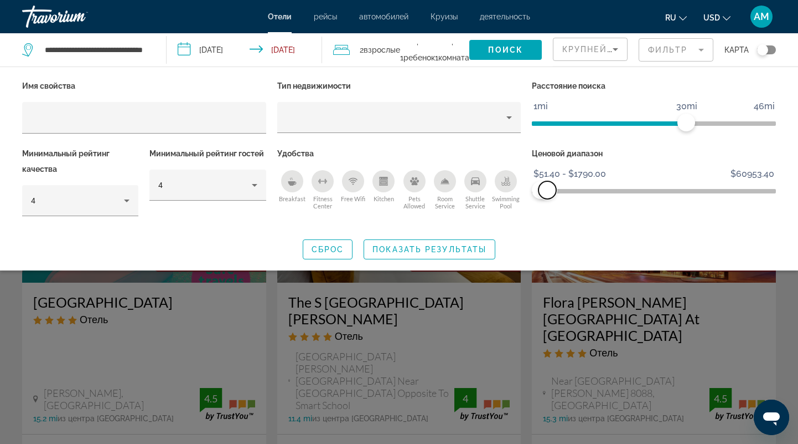
drag, startPoint x: 770, startPoint y: 194, endPoint x: 548, endPoint y: 238, distance: 226.8
click at [548, 238] on div "Имя свойства Тип недвижимости Расстояние поиска 1mi 46mi 30mi Минимальный рейти…" at bounding box center [399, 168] width 798 height 181
click at [435, 245] on span "Показать результаты" at bounding box center [430, 249] width 114 height 9
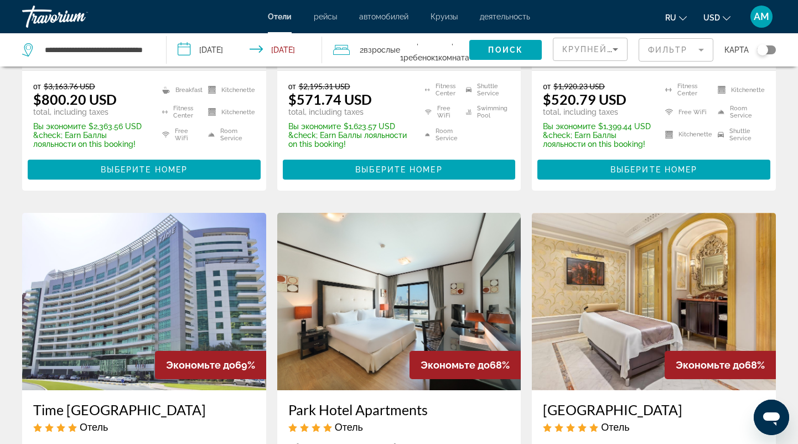
scroll to position [921, 0]
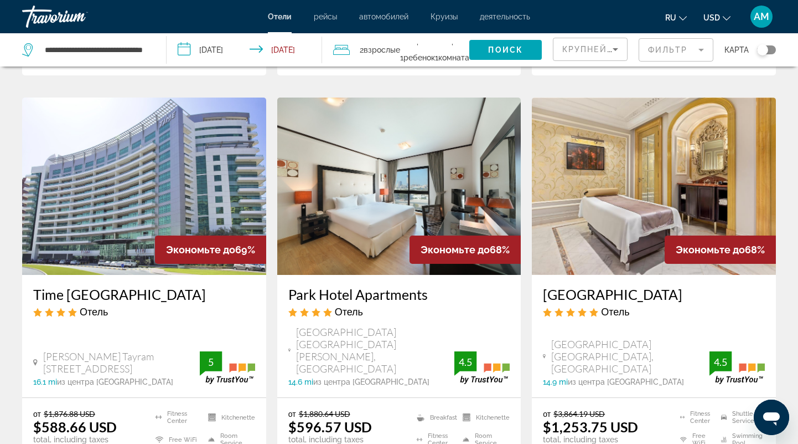
click at [601, 189] on img "Main content" at bounding box center [654, 185] width 244 height 177
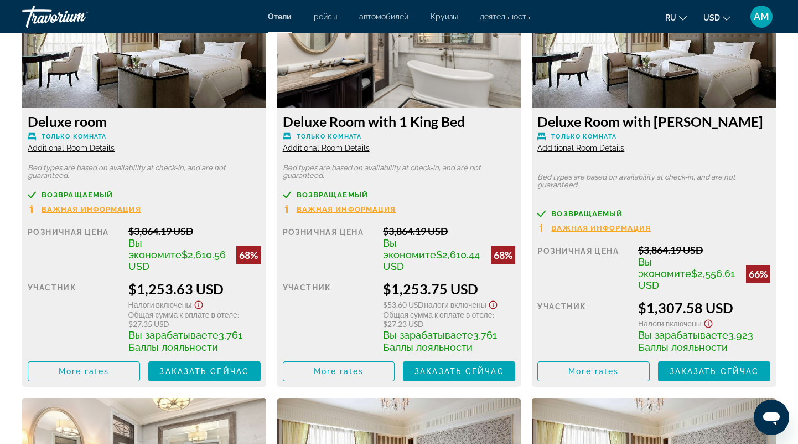
scroll to position [1621, 0]
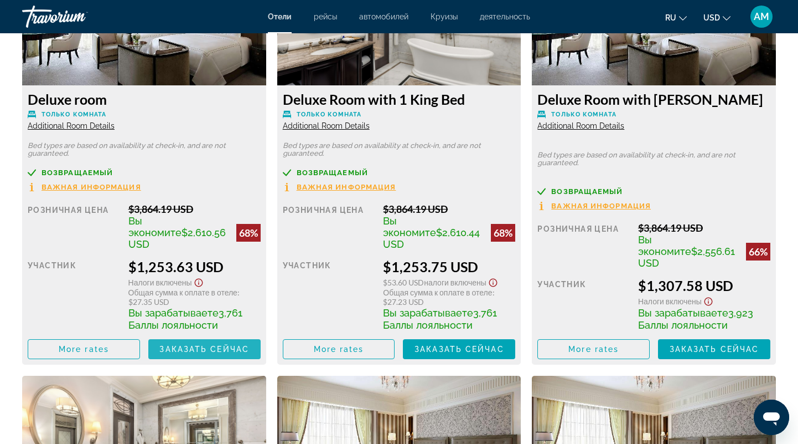
click at [202, 344] on span "Заказать сейчас" at bounding box center [204, 348] width 90 height 9
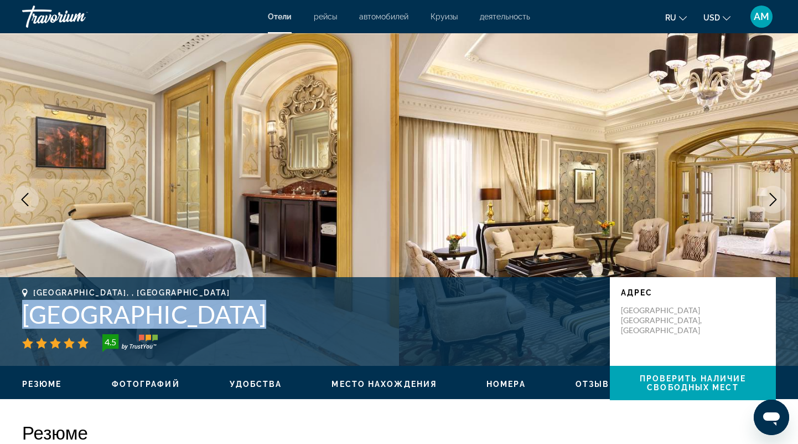
drag, startPoint x: 214, startPoint y: 317, endPoint x: 54, endPoint y: 315, distance: 159.5
click at [10, 313] on div "Dubai, , United Arab Emirates Al Habtoor Palace 4.5 адрес Sheikh Zayed Road Al …" at bounding box center [399, 321] width 798 height 66
copy h1 "Al Habtoor Palace"
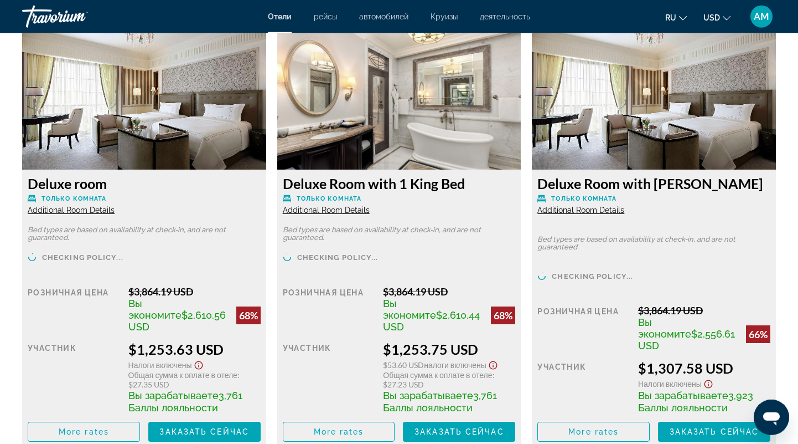
scroll to position [1555, 0]
